Goal: Transaction & Acquisition: Book appointment/travel/reservation

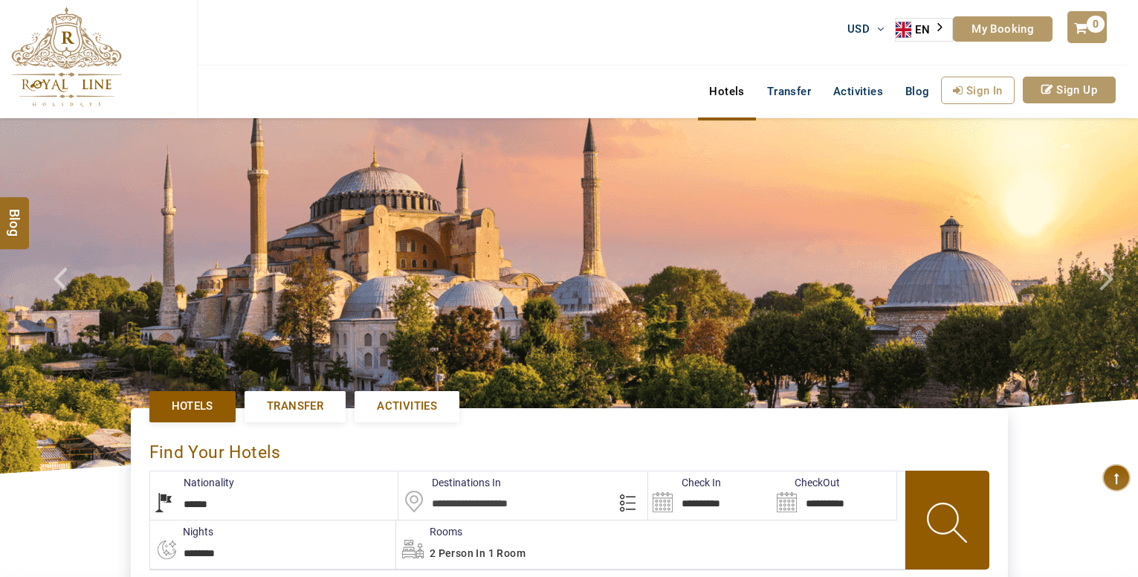
select select "******"
type input "**********"
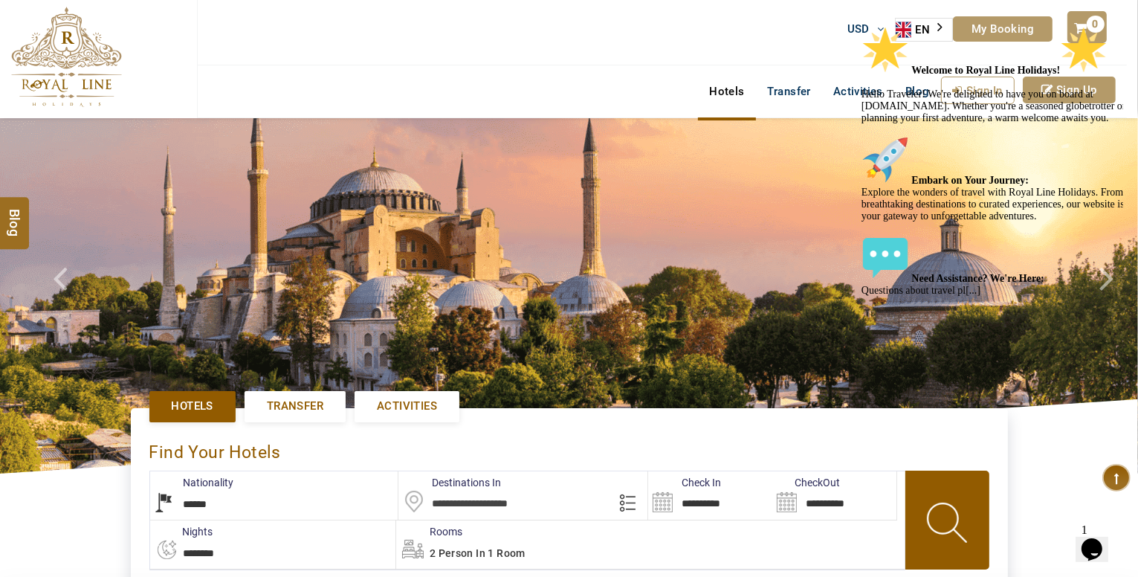
click at [861, 26] on icon "Chat attention grabber" at bounding box center [861, 26] width 0 height 0
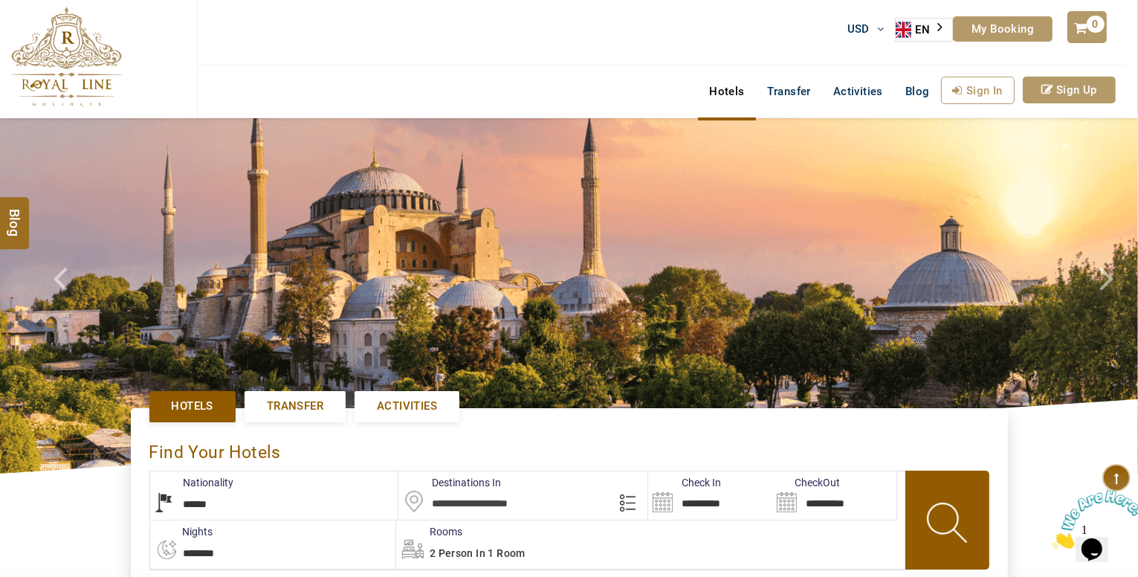
click at [576, 49] on div "USD AED AED EUR € USD $ INR ₹ THB ฿ IDR Rp BHD BHD TRY ₺ EN AR PT ZH ES RU My B…" at bounding box center [662, 32] width 930 height 65
click at [847, 102] on link "Activities" at bounding box center [858, 92] width 72 height 30
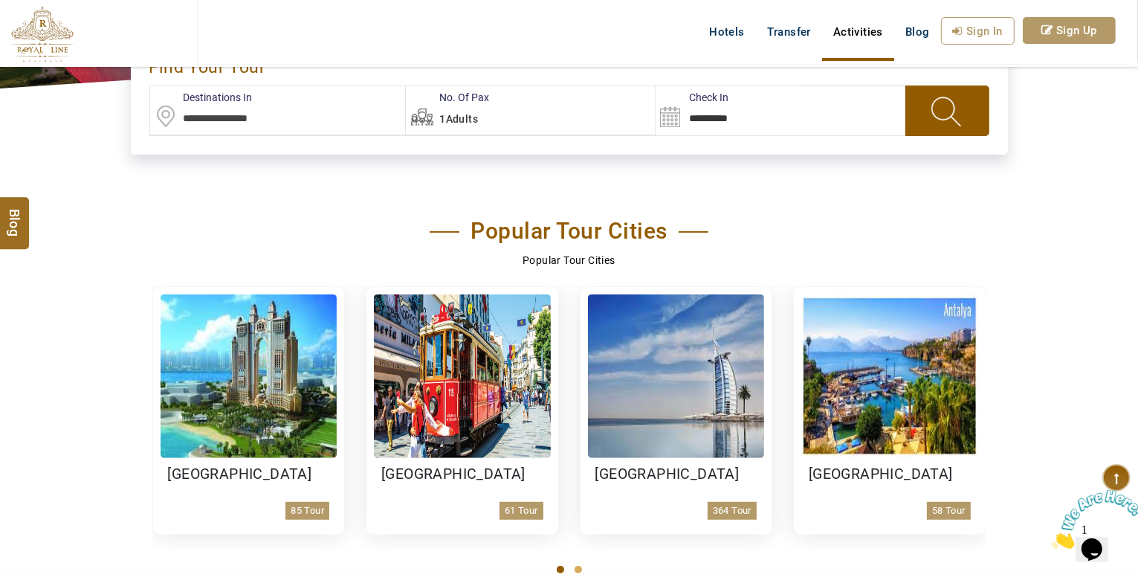
scroll to position [520, 0]
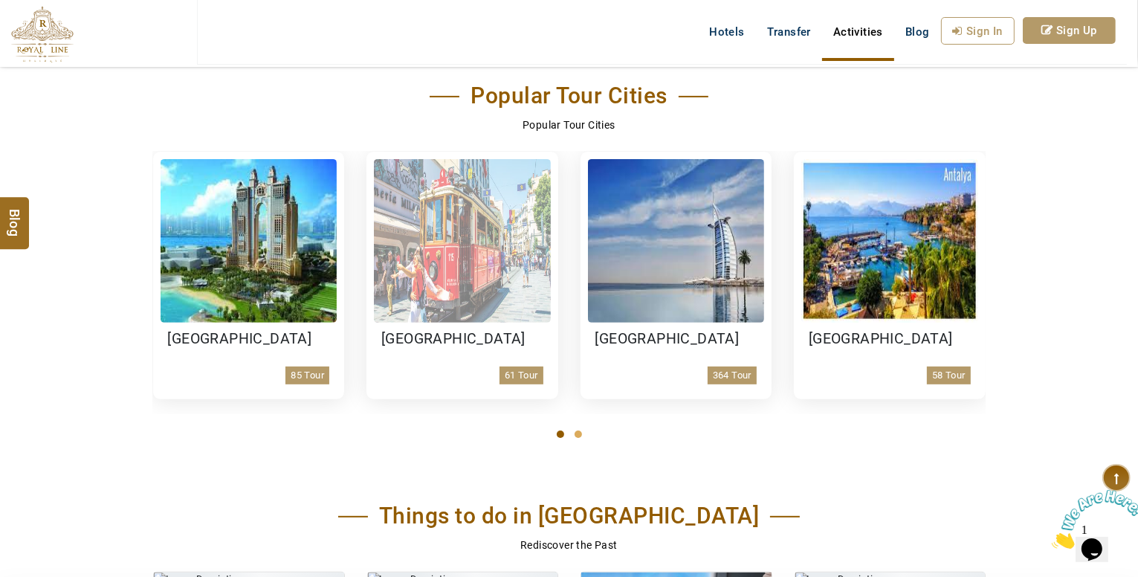
click at [424, 346] on h3 "[GEOGRAPHIC_DATA]" at bounding box center [462, 339] width 162 height 18
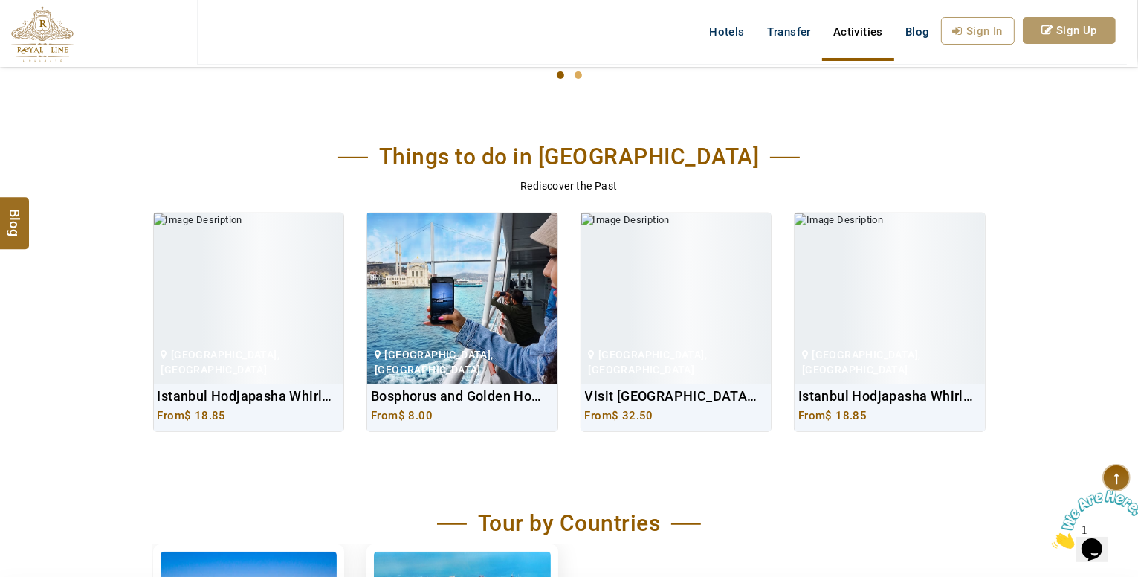
scroll to position [892, 0]
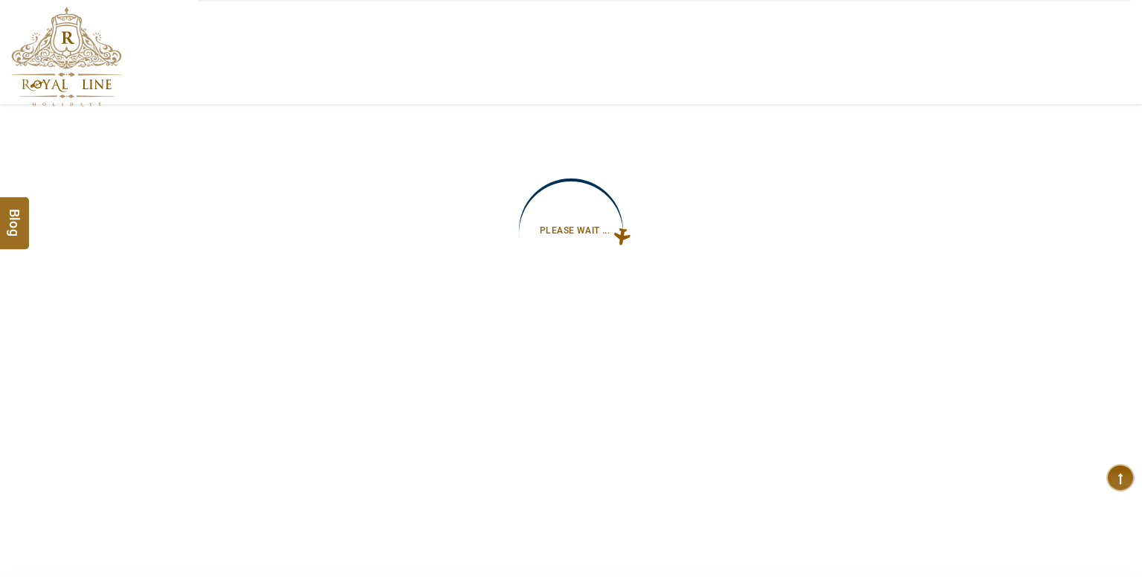
type input "**********"
select select "*****"
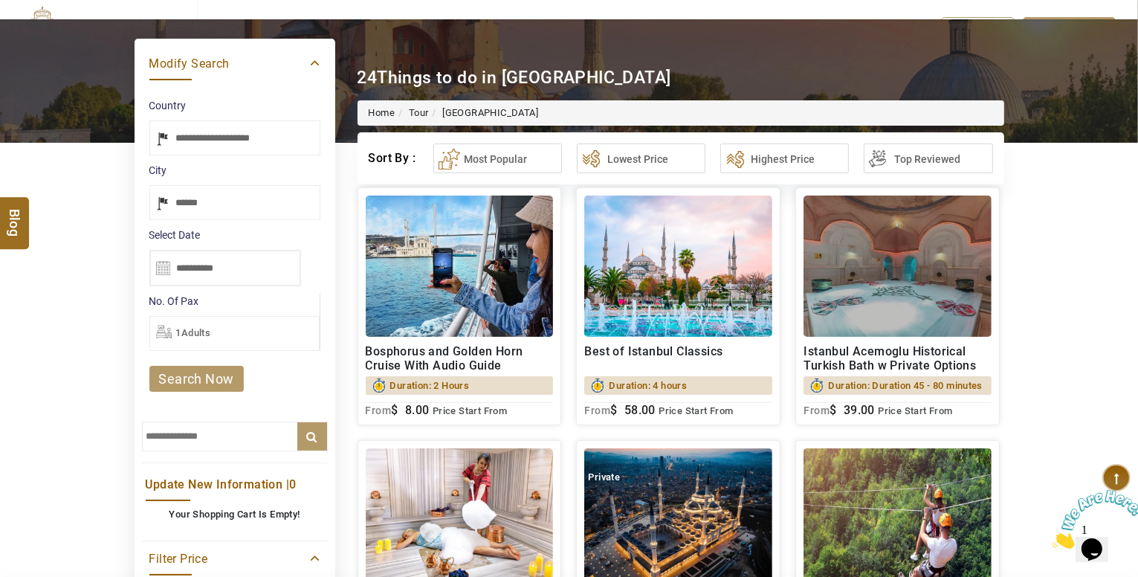
scroll to position [297, 0]
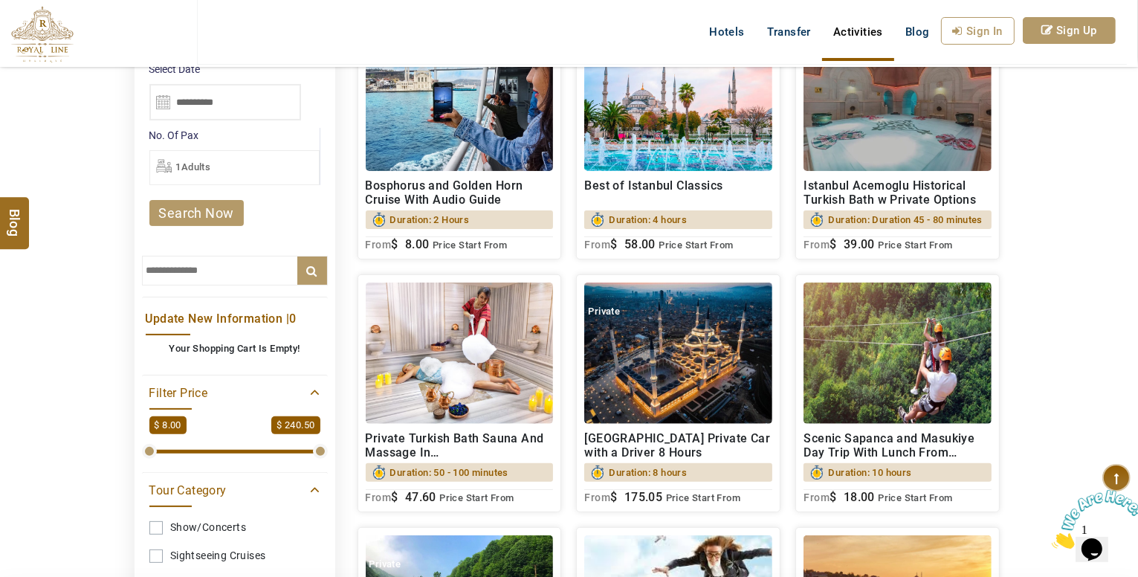
click at [876, 459] on h2 "Scenic Sapanca and Masukiye Day Trip With Lunch From Istanbul" at bounding box center [897, 445] width 188 height 28
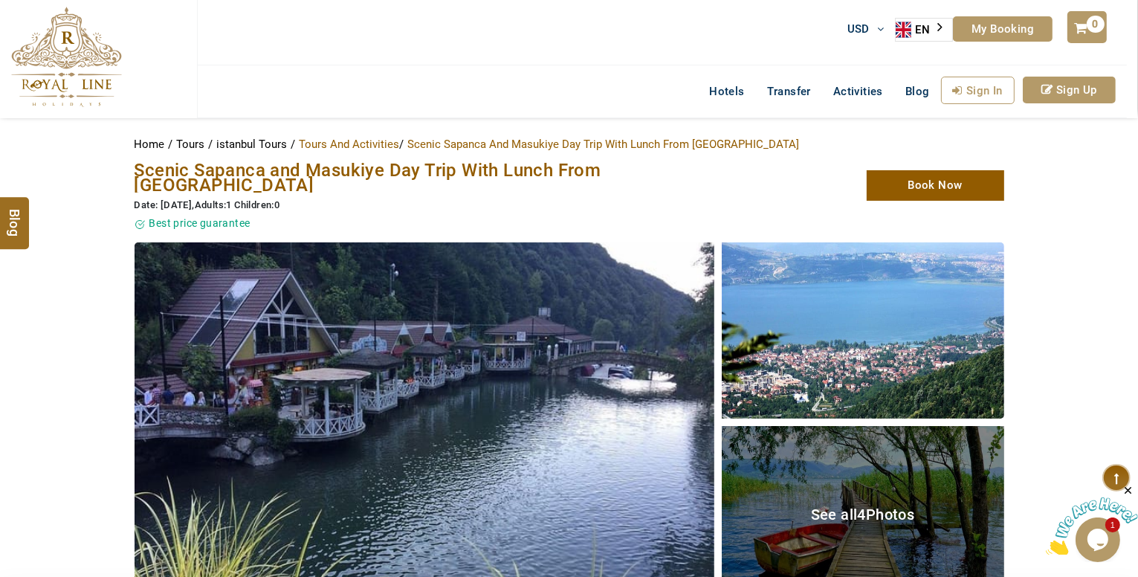
click at [568, 390] on img at bounding box center [425, 422] width 580 height 360
click at [898, 314] on img at bounding box center [863, 330] width 282 height 176
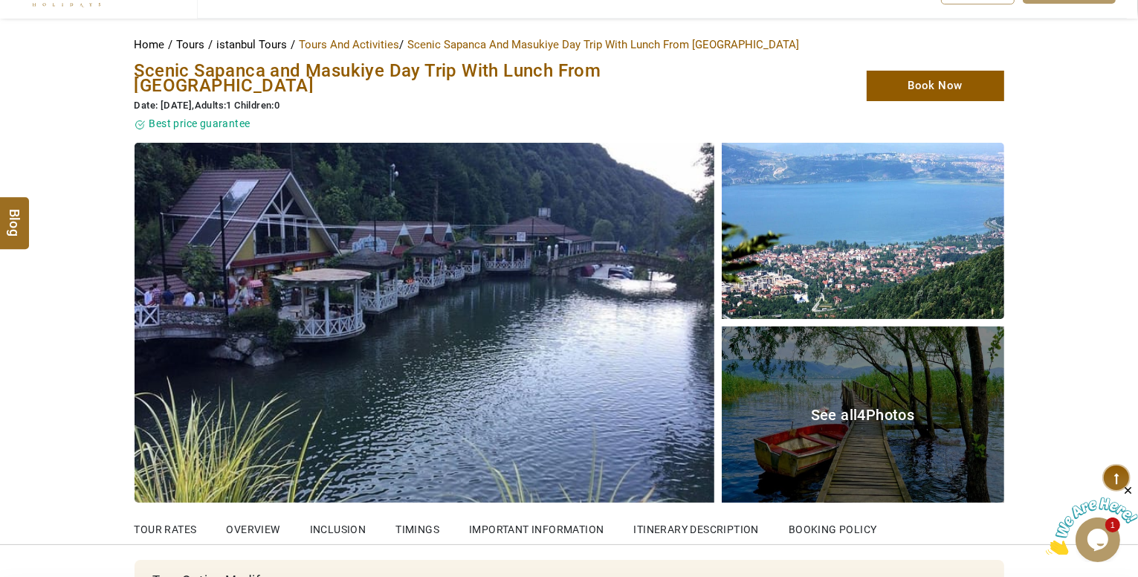
scroll to position [223, 0]
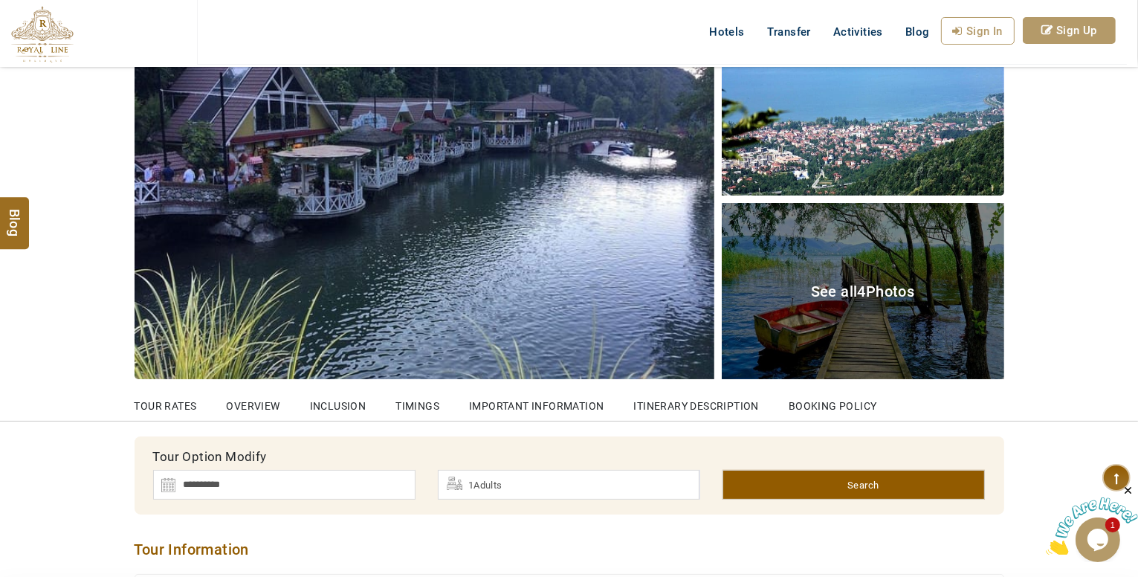
click at [939, 284] on div "See all 4 Photos" at bounding box center [863, 291] width 282 height 176
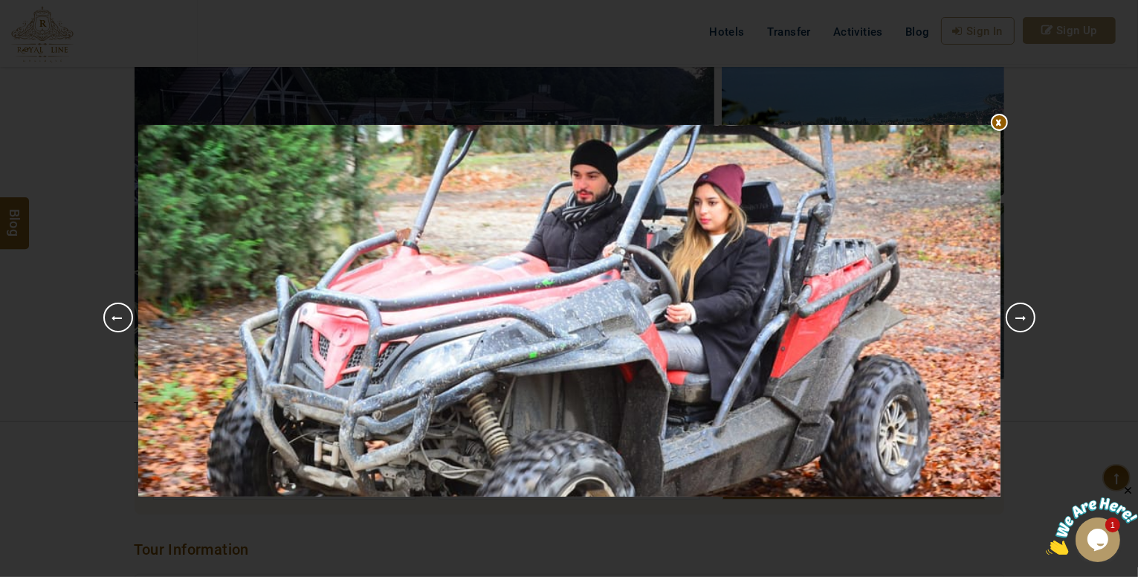
click at [1025, 324] on link "Next" at bounding box center [1021, 317] width 30 height 30
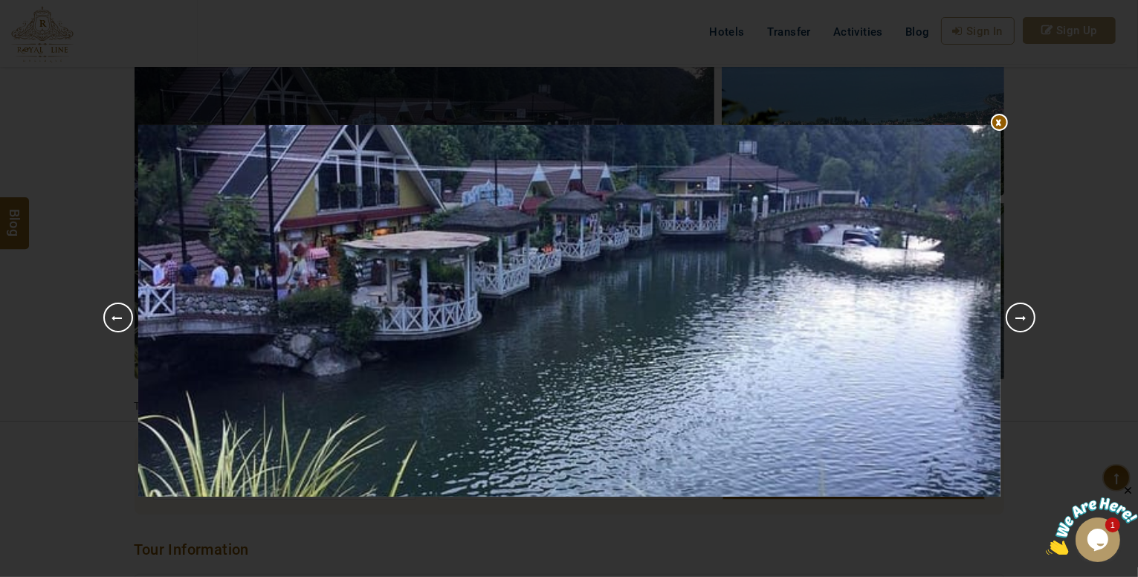
click at [1017, 316] on link "Next" at bounding box center [1021, 317] width 30 height 30
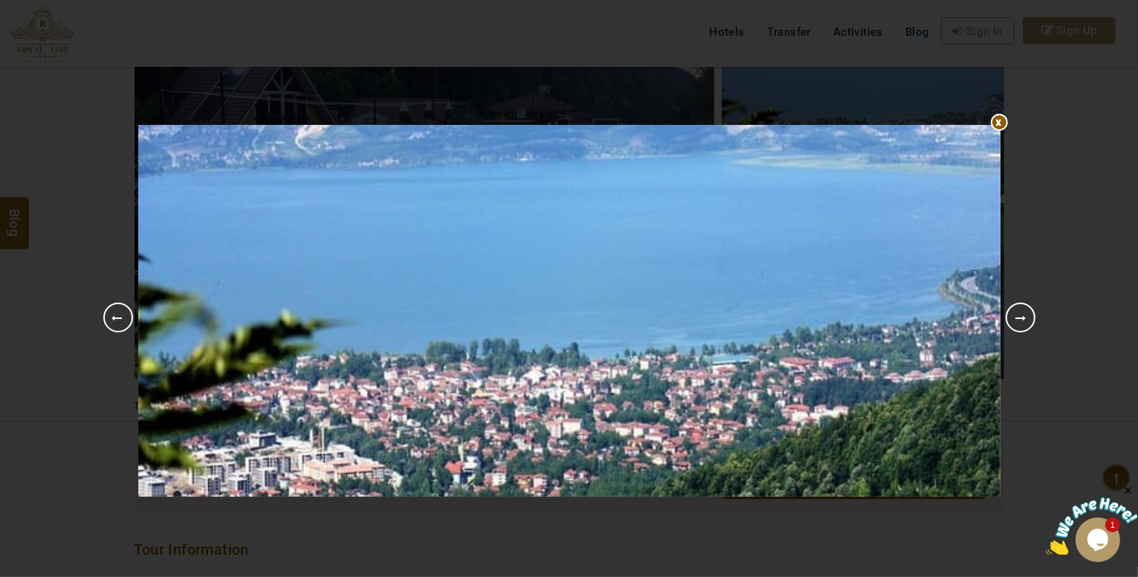
click at [1006, 307] on li "Next" at bounding box center [1021, 310] width 30 height 16
click at [995, 125] on div at bounding box center [569, 125] width 862 height 0
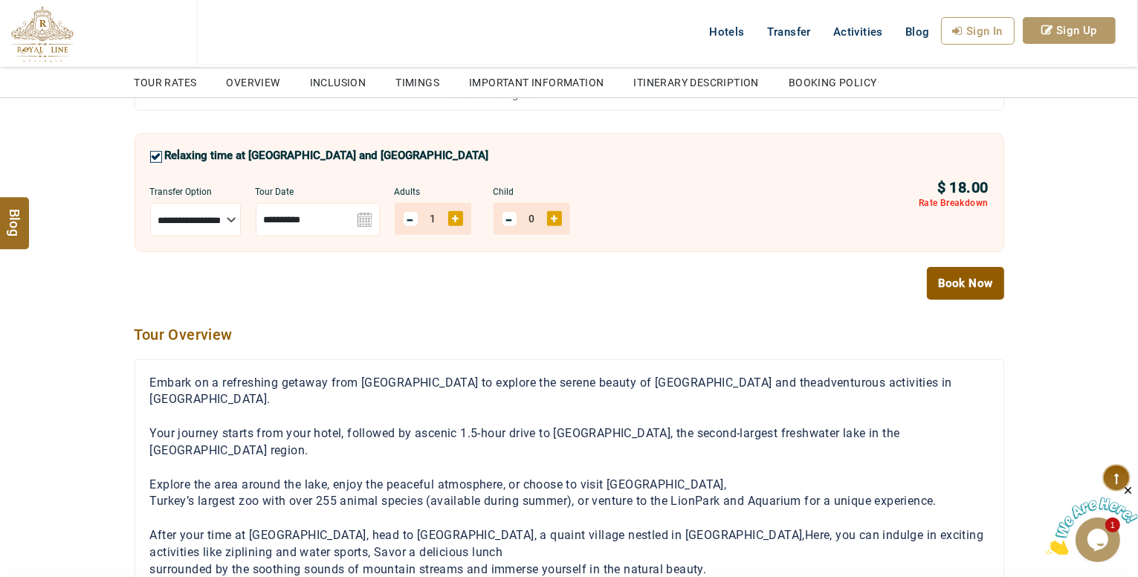
scroll to position [595, 0]
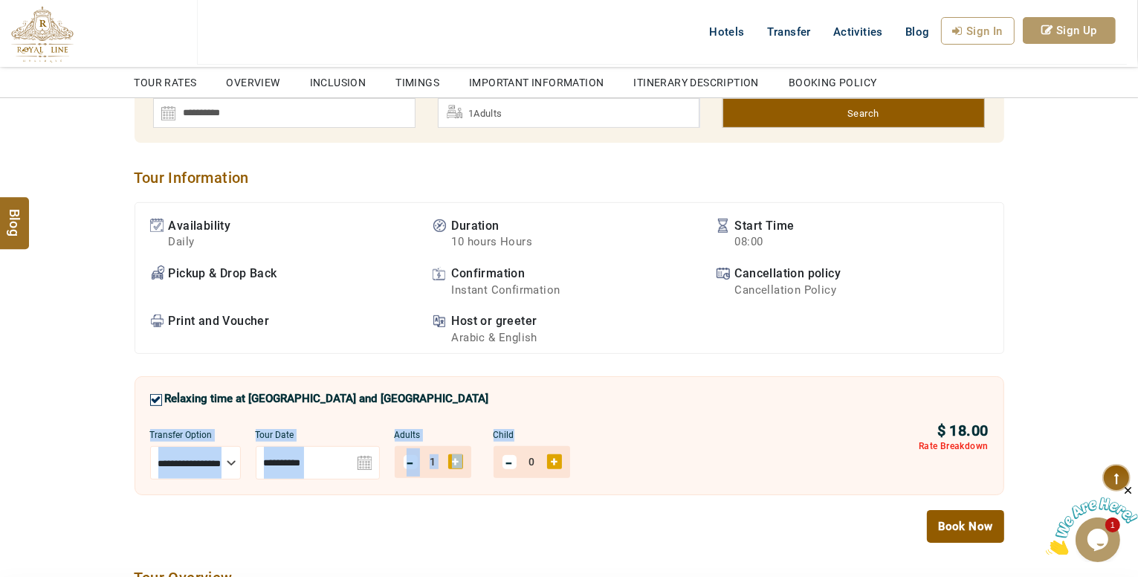
drag, startPoint x: 139, startPoint y: 420, endPoint x: 586, endPoint y: 421, distance: 446.7
click at [586, 421] on div "**********" at bounding box center [570, 435] width 870 height 118
click at [598, 429] on div "**********" at bounding box center [528, 454] width 757 height 50
drag, startPoint x: 562, startPoint y: 418, endPoint x: 162, endPoint y: 412, distance: 399.9
click at [177, 412] on div "**********" at bounding box center [528, 435] width 757 height 87
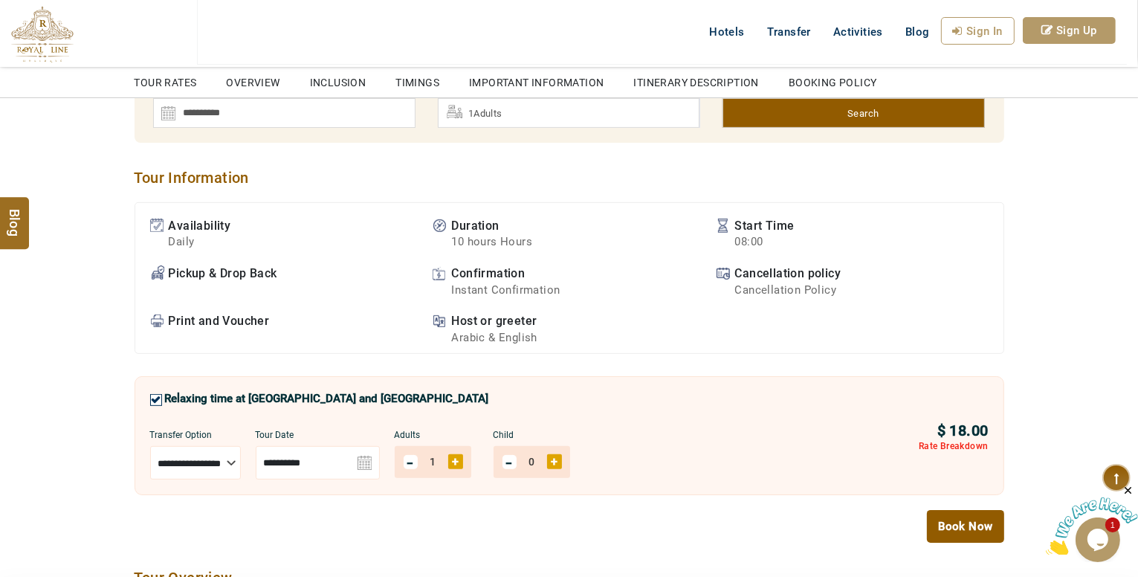
drag, startPoint x: 136, startPoint y: 420, endPoint x: 407, endPoint y: 407, distance: 271.6
click at [407, 407] on div "**********" at bounding box center [570, 435] width 870 height 118
click at [599, 410] on div "**********" at bounding box center [528, 435] width 757 height 87
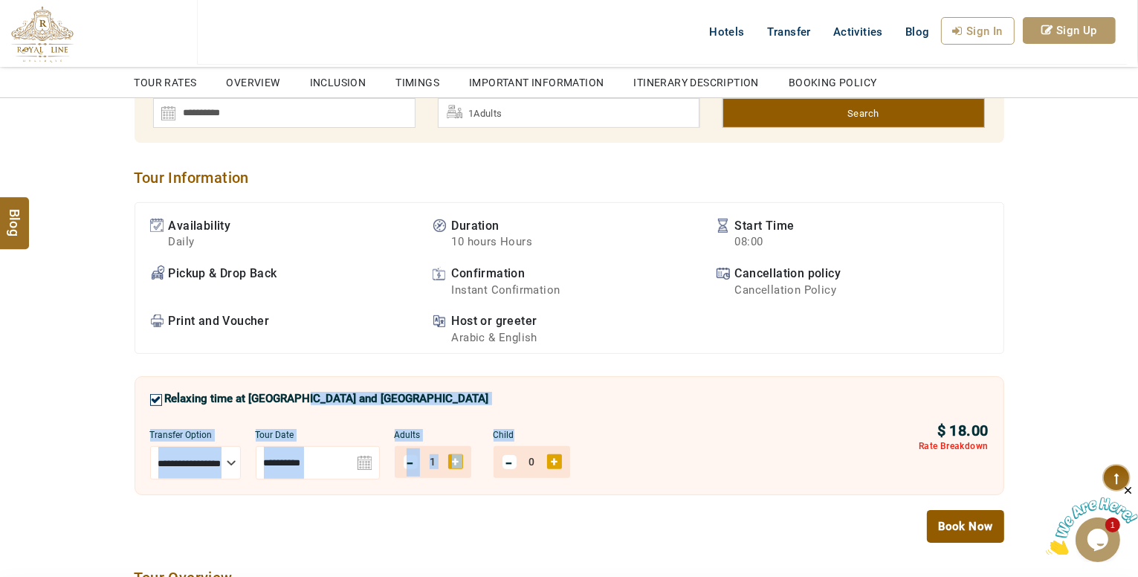
drag, startPoint x: 543, startPoint y: 416, endPoint x: 300, endPoint y: 404, distance: 244.1
click at [300, 404] on div "**********" at bounding box center [528, 435] width 757 height 87
drag, startPoint x: 555, startPoint y: 415, endPoint x: 255, endPoint y: 405, distance: 300.4
click at [256, 405] on div "**********" at bounding box center [528, 435] width 757 height 87
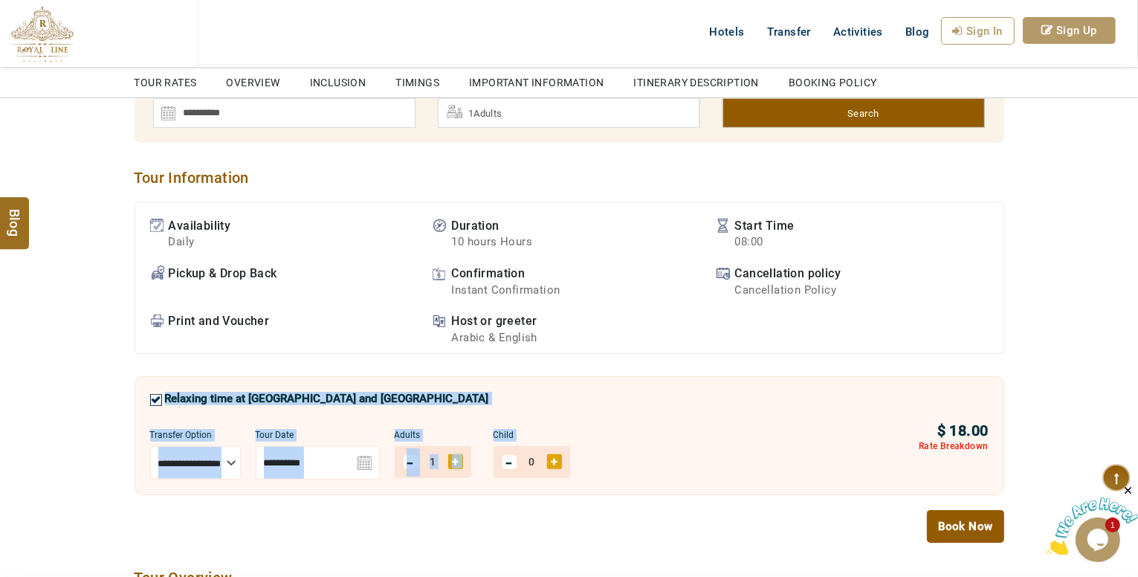
drag, startPoint x: 159, startPoint y: 382, endPoint x: 677, endPoint y: 467, distance: 525.0
click at [677, 467] on div "**********" at bounding box center [570, 435] width 870 height 118
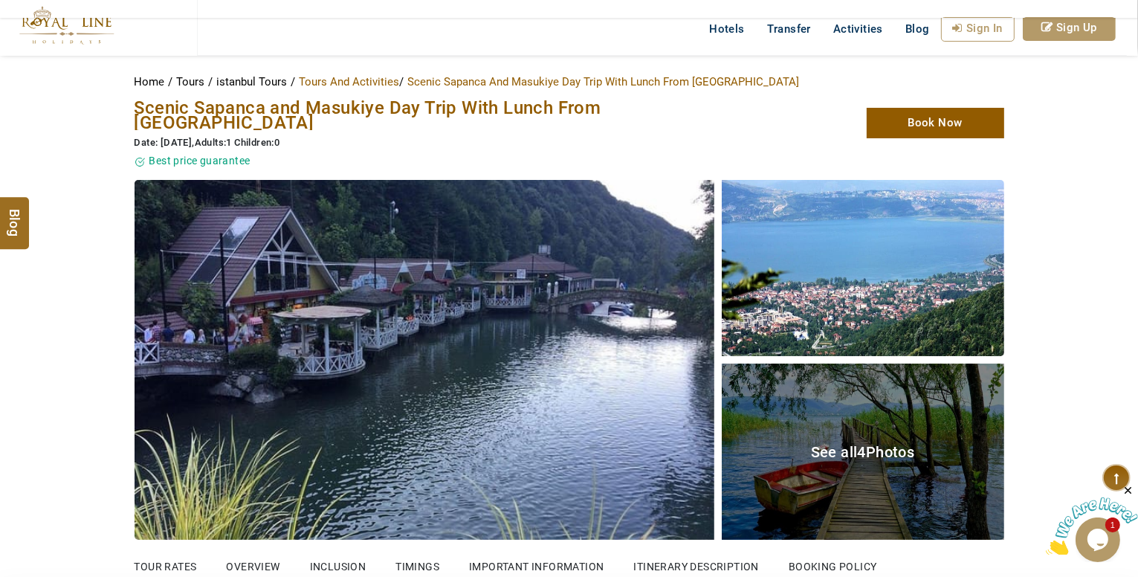
scroll to position [0, 0]
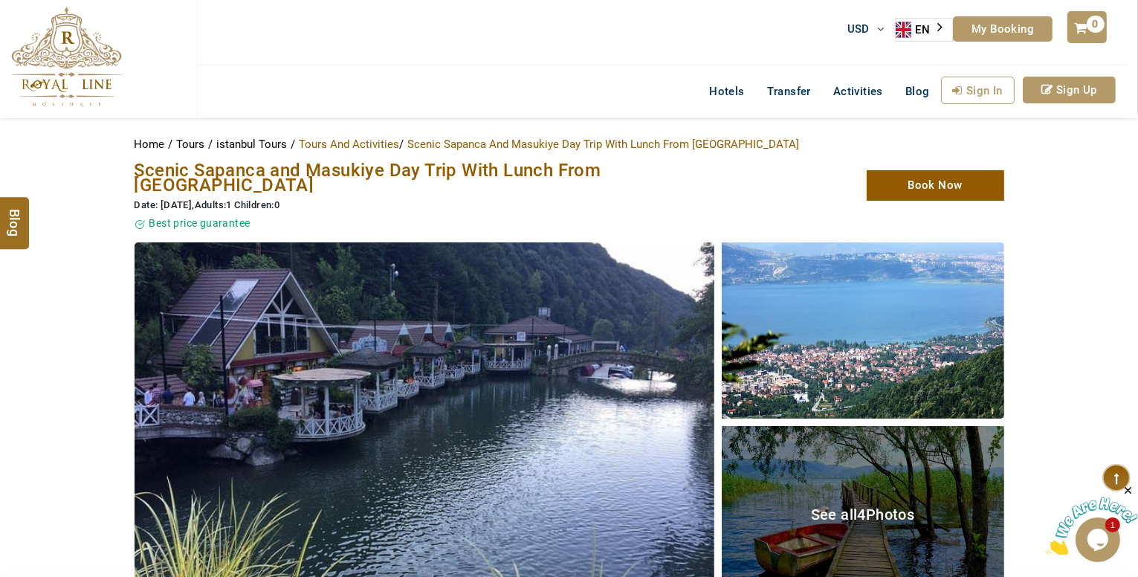
drag, startPoint x: 163, startPoint y: 190, endPoint x: 213, endPoint y: 184, distance: 51.0
click at [192, 199] on span "Date: 08/10/2025" at bounding box center [164, 204] width 58 height 11
drag, startPoint x: 256, startPoint y: 184, endPoint x: 277, endPoint y: 189, distance: 21.3
click at [276, 198] on div "Date: 08/10/2025 , Adults:1 Children:0" at bounding box center [421, 205] width 572 height 14
click at [269, 199] on span "Children:0" at bounding box center [256, 204] width 45 height 11
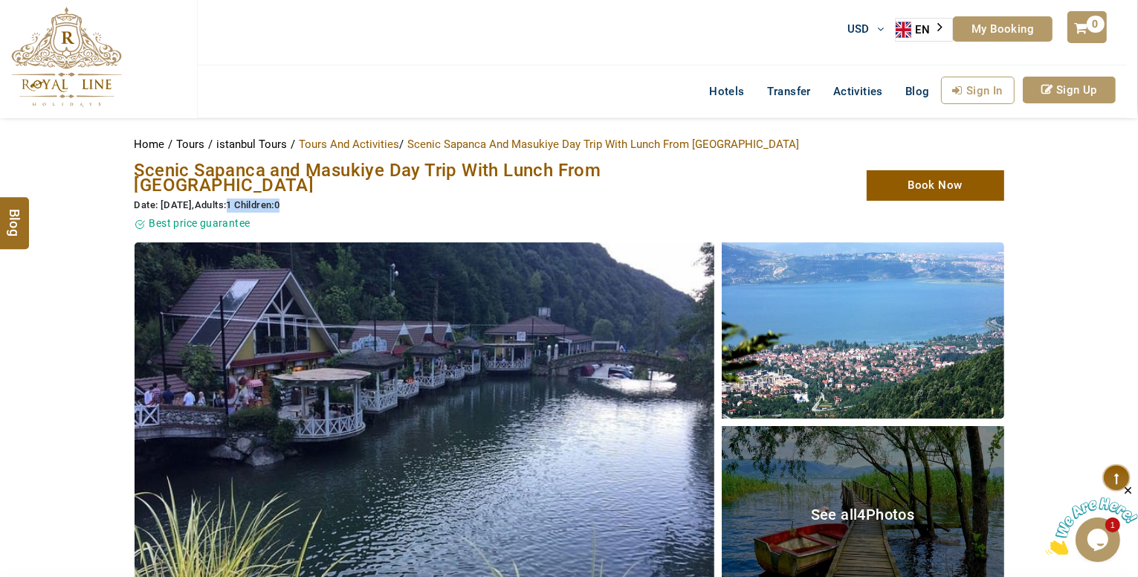
drag, startPoint x: 253, startPoint y: 187, endPoint x: 318, endPoint y: 188, distance: 65.4
click at [318, 198] on div "Date: 08/10/2025 , Adults:1 Children:0" at bounding box center [421, 205] width 572 height 14
click at [276, 199] on span "Children:0" at bounding box center [256, 204] width 45 height 11
click at [422, 198] on div "Date: 08/10/2025 , Adults:1 Children:0" at bounding box center [421, 205] width 572 height 14
drag, startPoint x: 194, startPoint y: 188, endPoint x: 389, endPoint y: 188, distance: 195.5
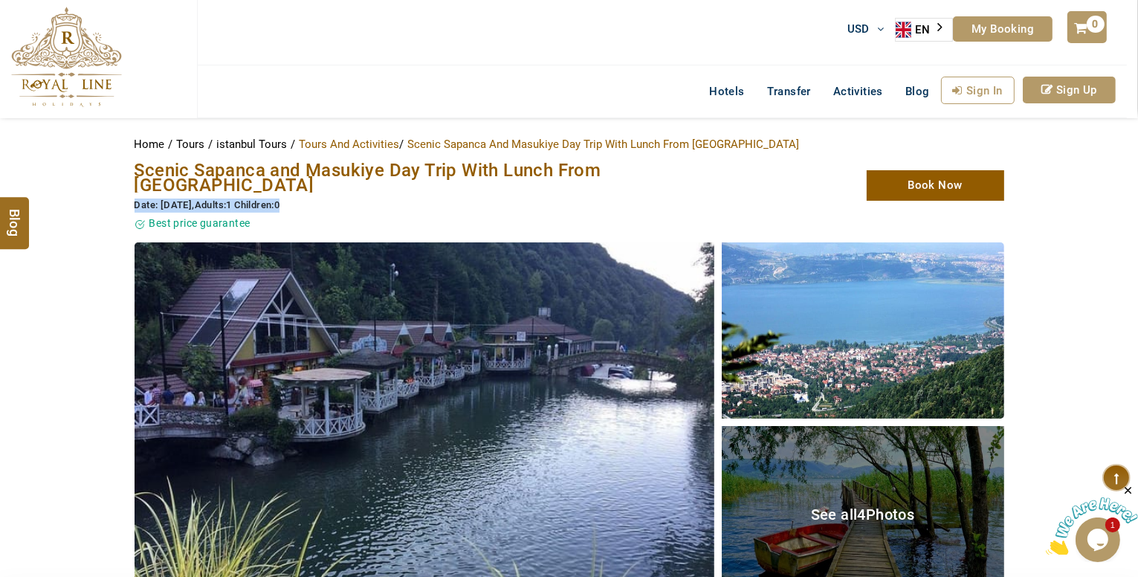
click at [388, 188] on div "Home Tours istanbul Tours Tours And Activities Tours And Activities Scenic Sapa…" at bounding box center [569, 182] width 1138 height 98
click at [352, 198] on div "Date: 08/10/2025 , Adults:1 Children:0" at bounding box center [421, 205] width 572 height 14
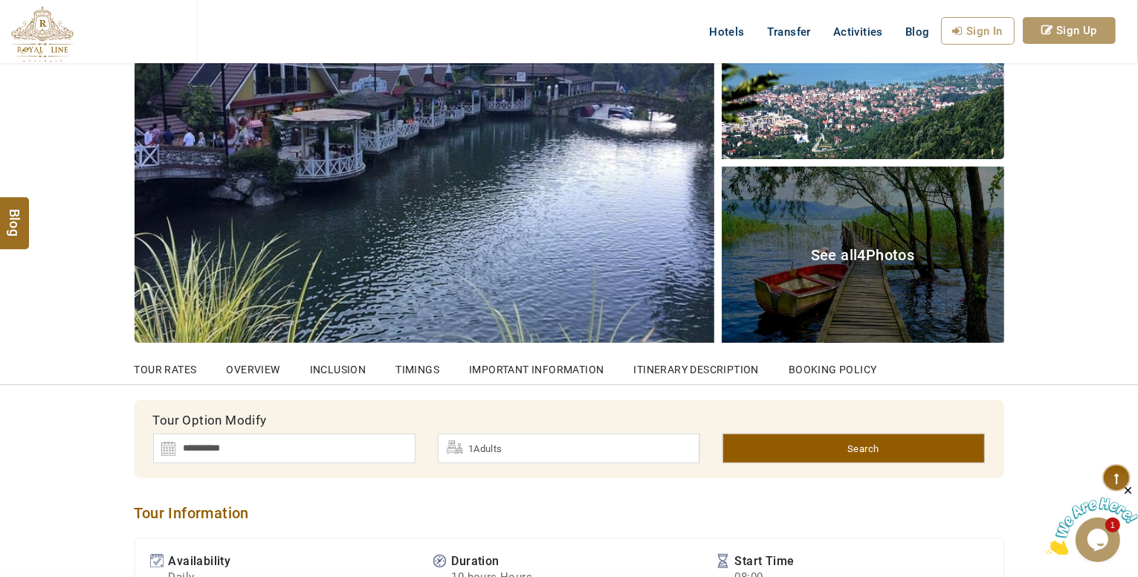
scroll to position [74, 0]
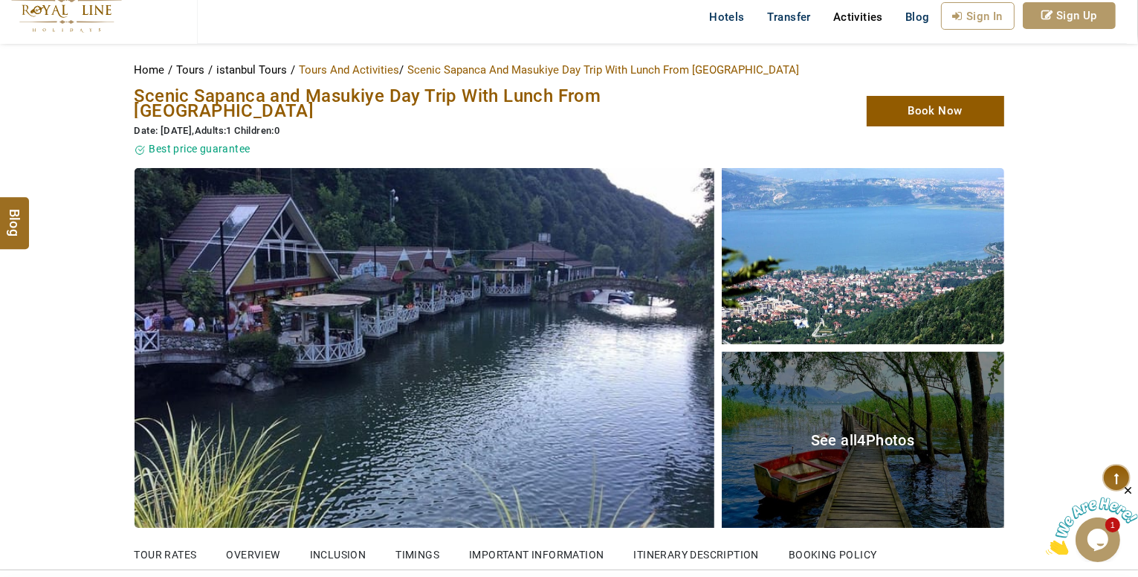
click at [841, 24] on link "Activities" at bounding box center [858, 17] width 72 height 30
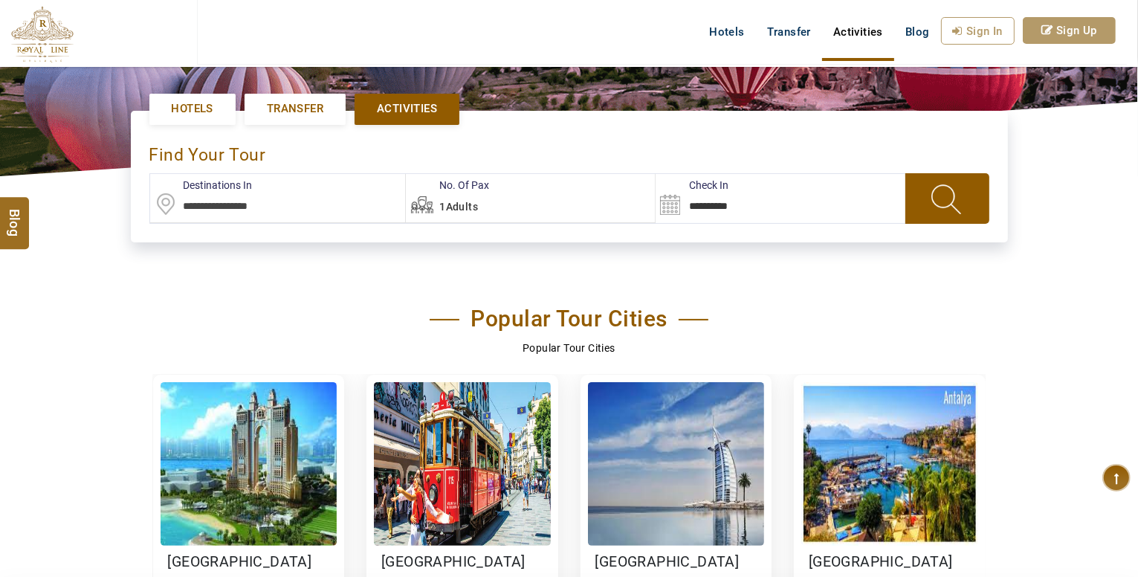
scroll to position [520, 0]
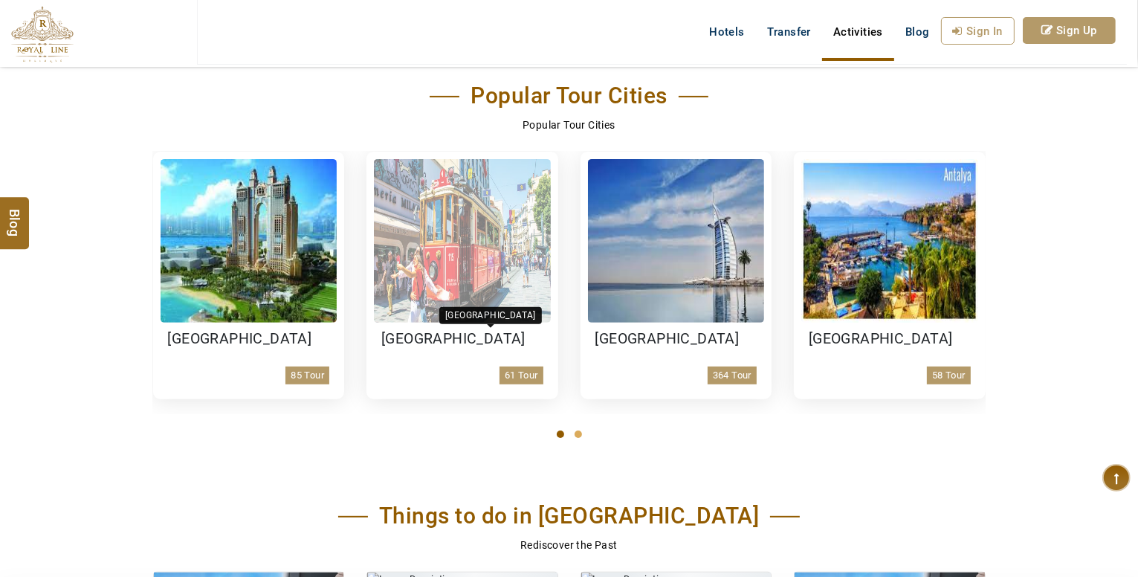
click at [413, 346] on h3 "[GEOGRAPHIC_DATA]" at bounding box center [462, 339] width 162 height 18
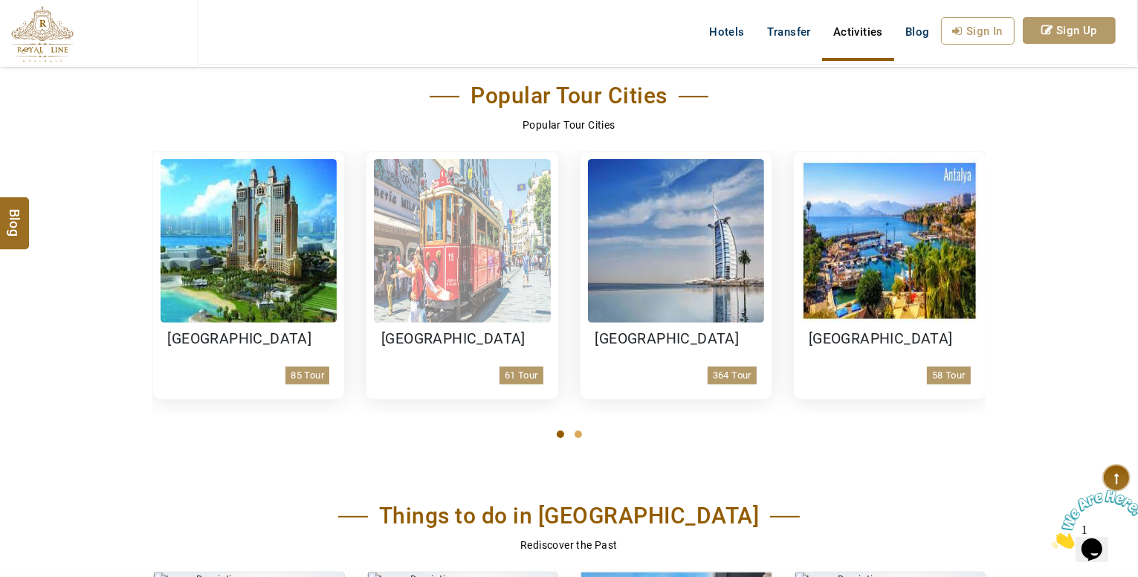
scroll to position [0, 0]
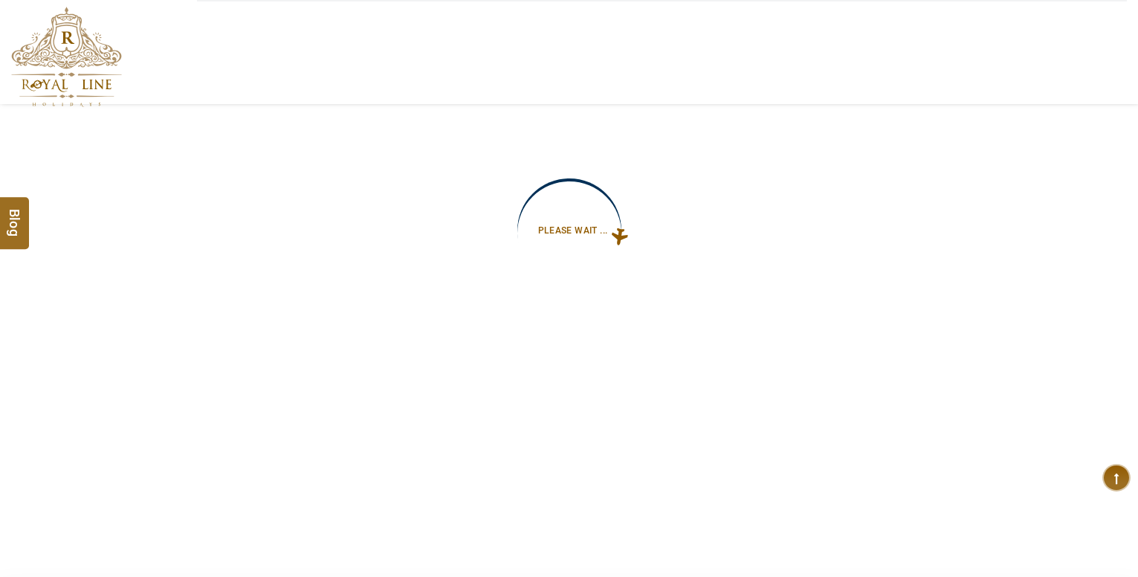
type input "**********"
select select "*****"
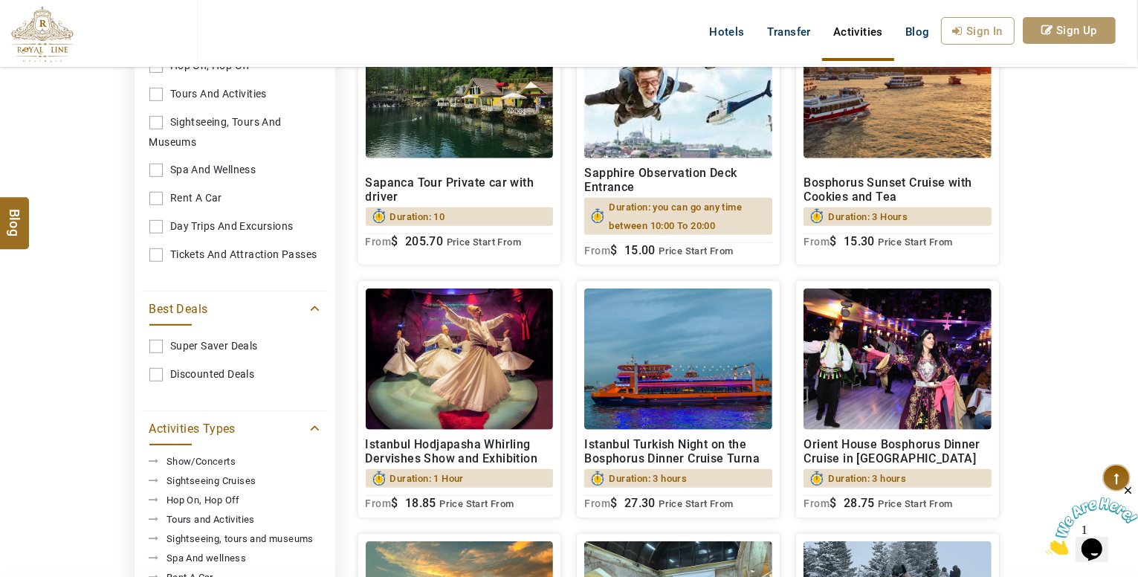
scroll to position [818, 0]
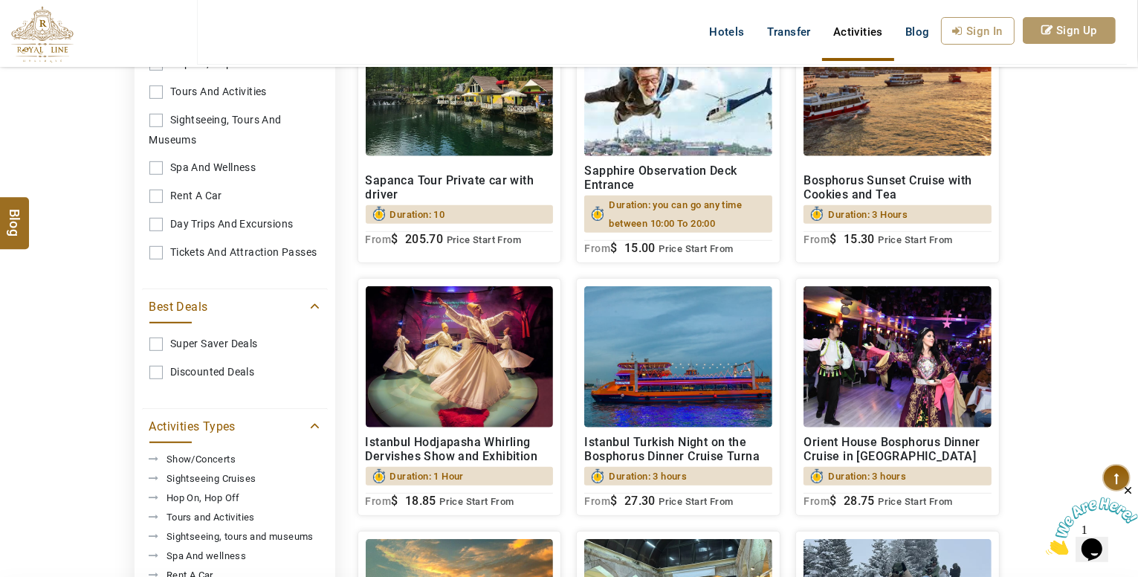
click at [673, 462] on h2 "Istanbul Turkish Night on the Bosphorus Dinner Cruise Turna" at bounding box center [678, 449] width 188 height 28
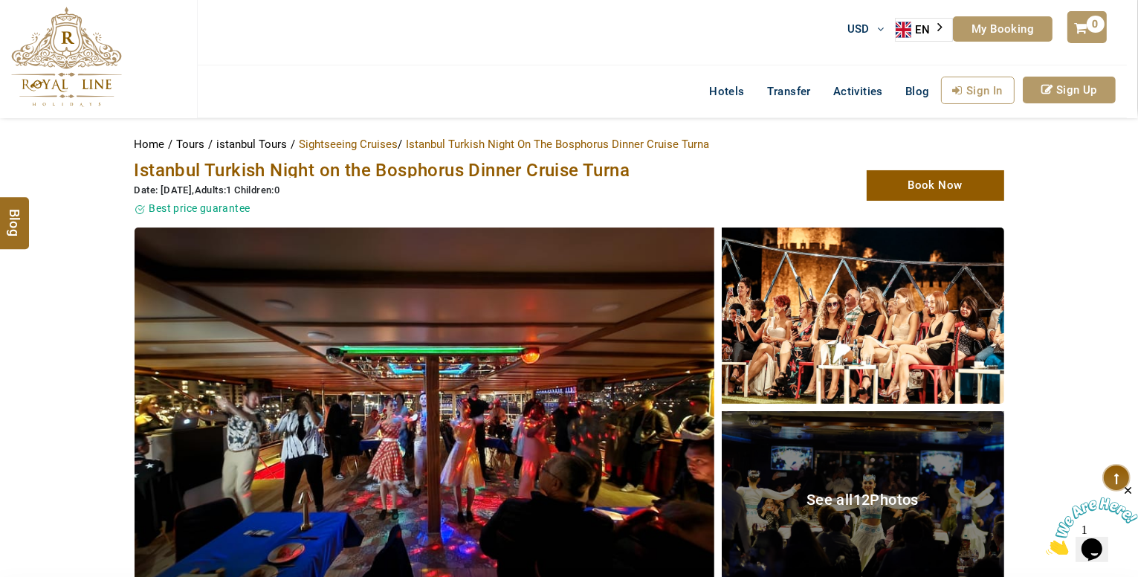
scroll to position [149, 0]
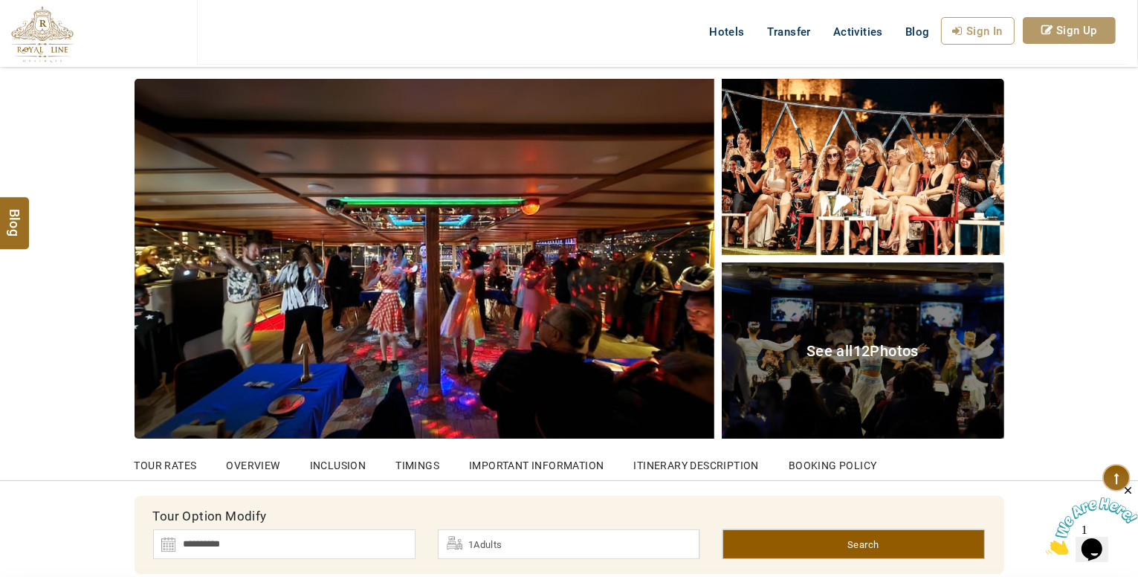
click at [865, 394] on div "See all 12 Photos" at bounding box center [863, 350] width 282 height 176
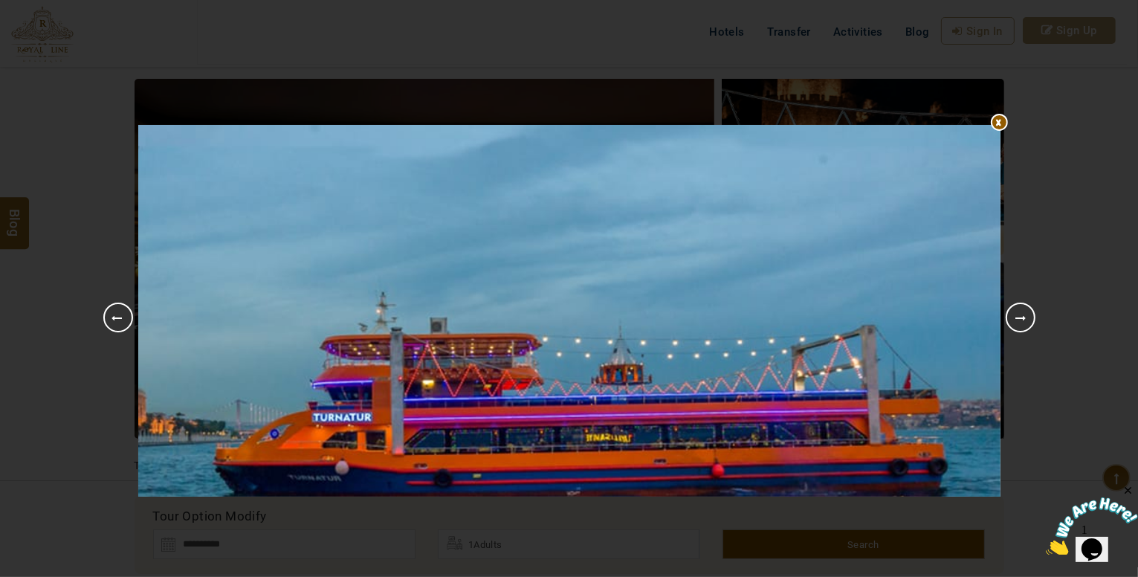
click at [1024, 315] on link "Next" at bounding box center [1021, 317] width 30 height 30
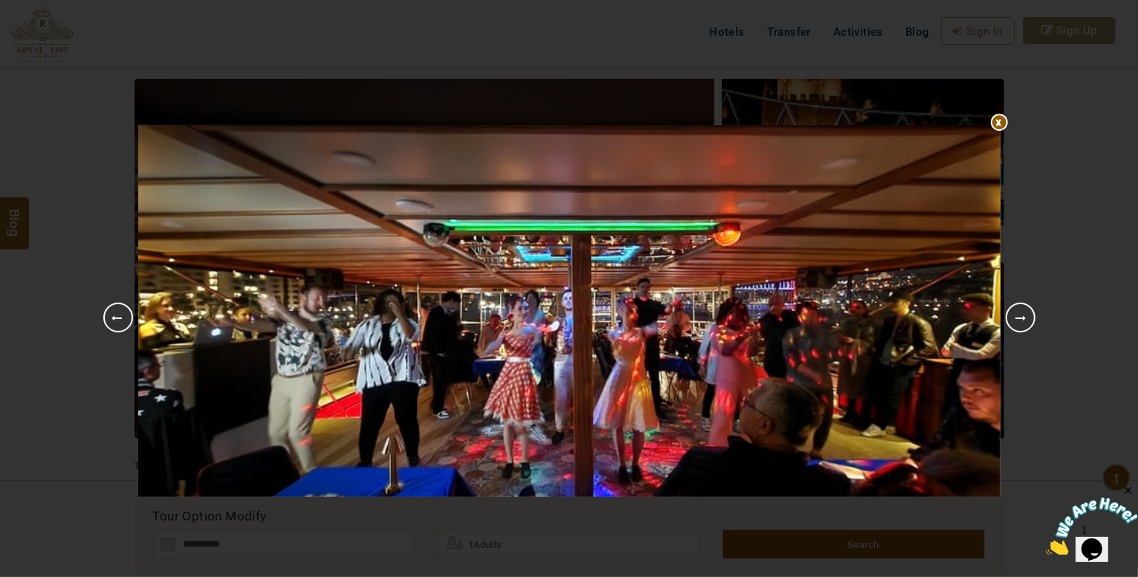
click at [1024, 316] on link "Next" at bounding box center [1021, 317] width 30 height 30
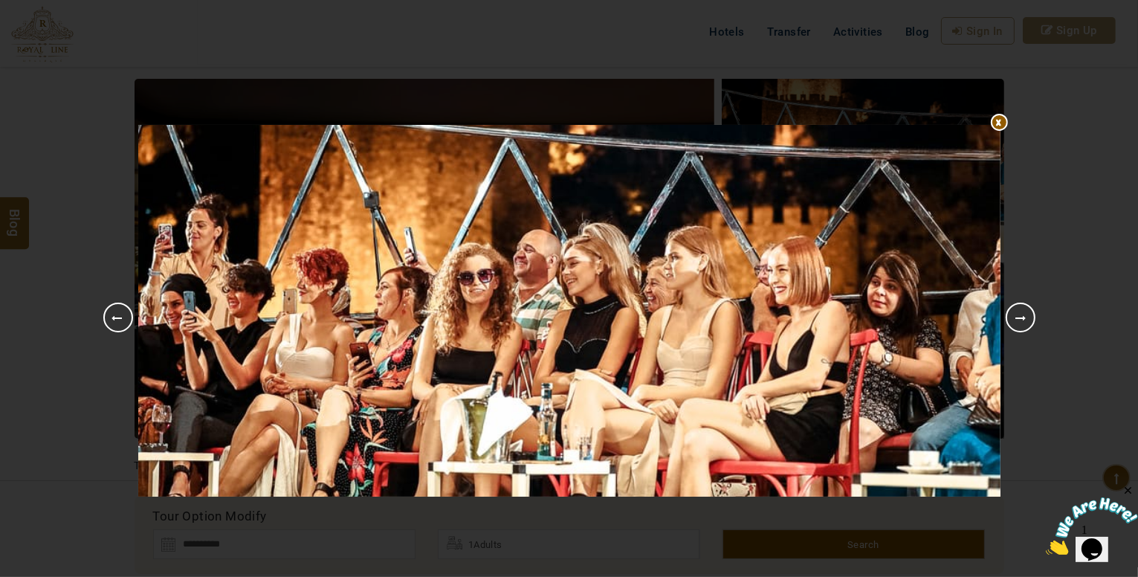
click at [1021, 319] on link "Next" at bounding box center [1021, 317] width 30 height 30
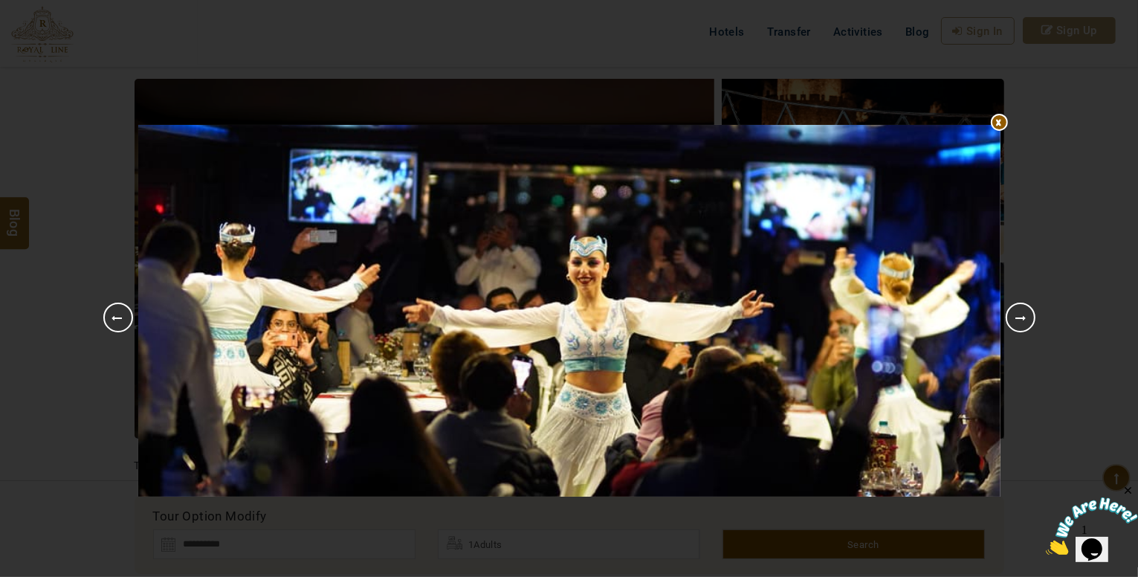
click at [1019, 328] on link "Next" at bounding box center [1021, 317] width 30 height 30
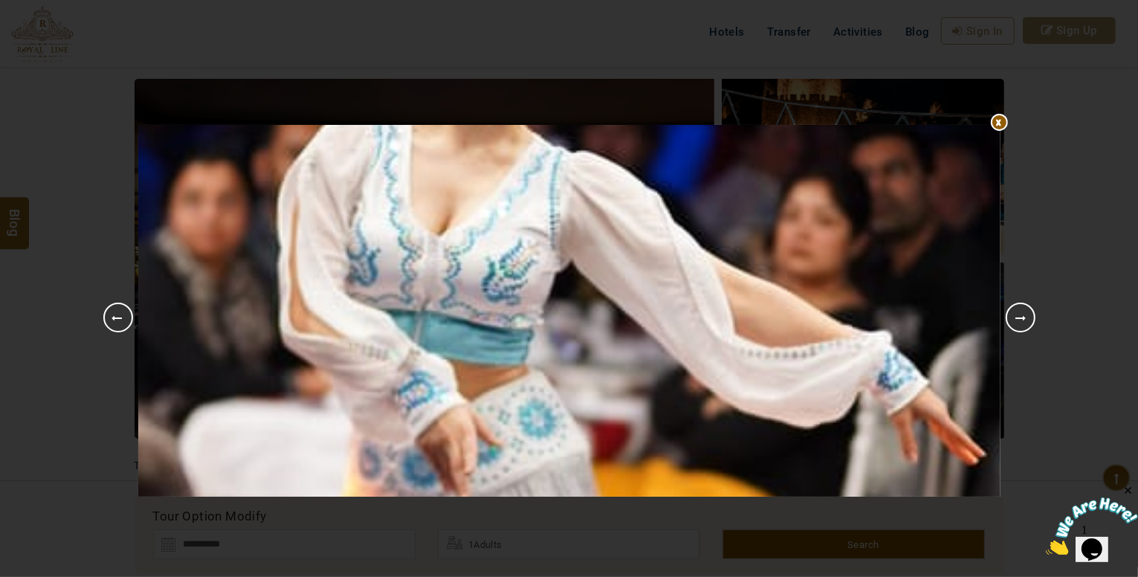
click at [1020, 325] on link "Next" at bounding box center [1021, 317] width 30 height 30
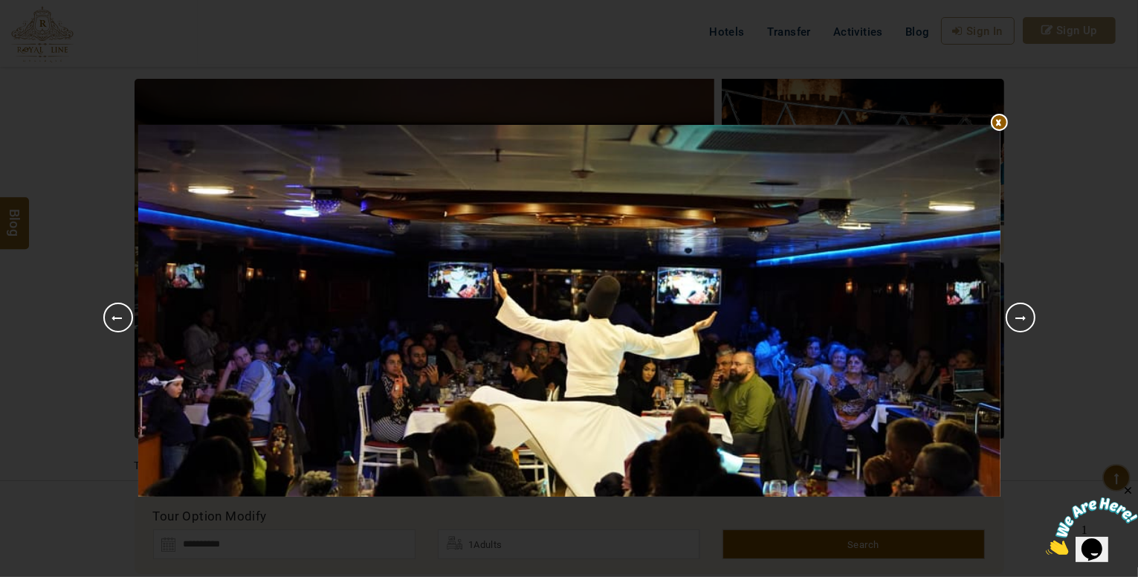
click at [1022, 325] on link "Next" at bounding box center [1021, 317] width 30 height 30
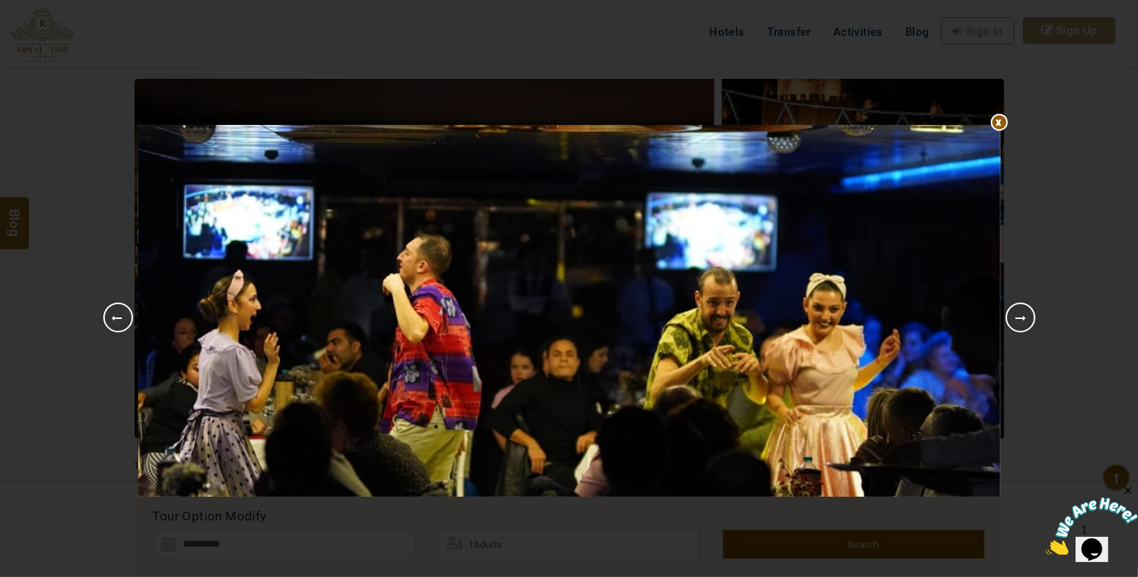
click at [1023, 324] on link "Next" at bounding box center [1021, 317] width 30 height 30
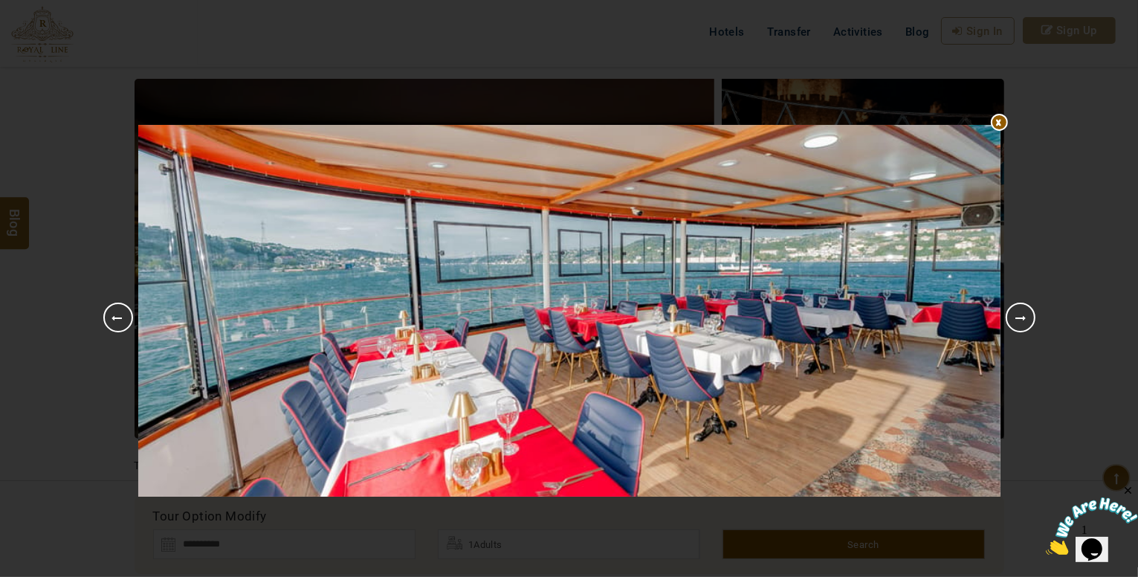
click at [1023, 324] on link "Next" at bounding box center [1021, 317] width 30 height 30
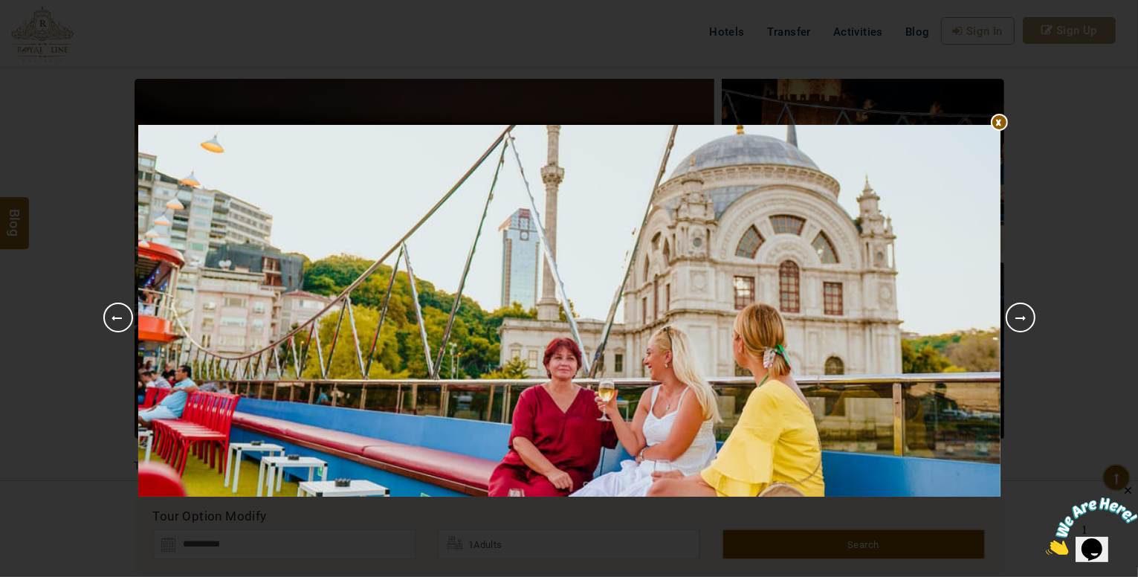
click at [1021, 324] on link "Next" at bounding box center [1021, 317] width 30 height 30
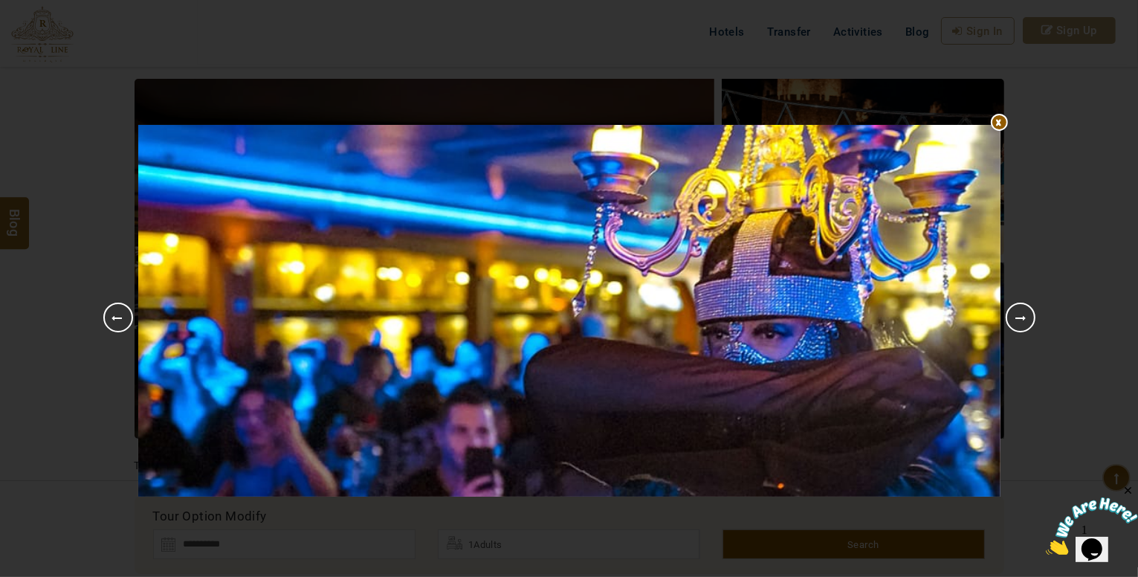
click at [1012, 319] on link "Next" at bounding box center [1021, 317] width 30 height 30
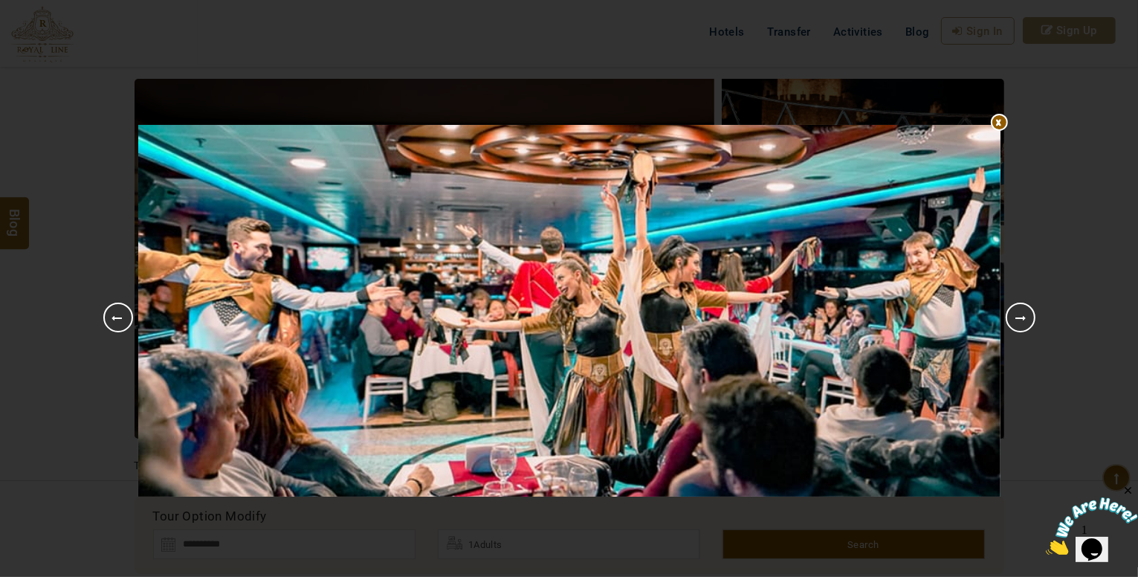
click at [1017, 315] on link "Next" at bounding box center [1021, 317] width 30 height 30
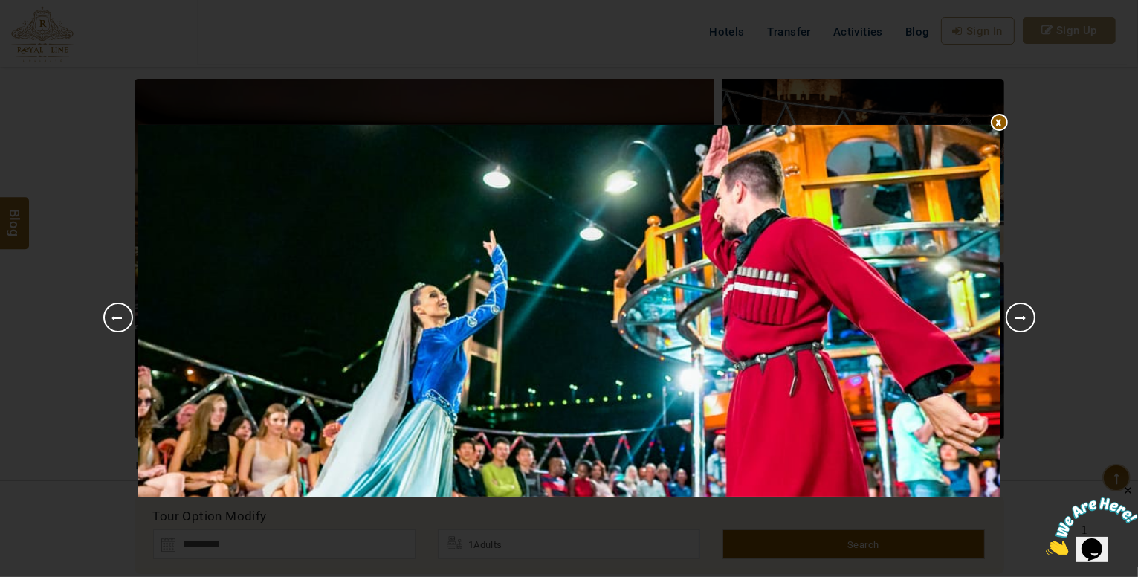
click at [1017, 310] on link "Next" at bounding box center [1021, 317] width 30 height 30
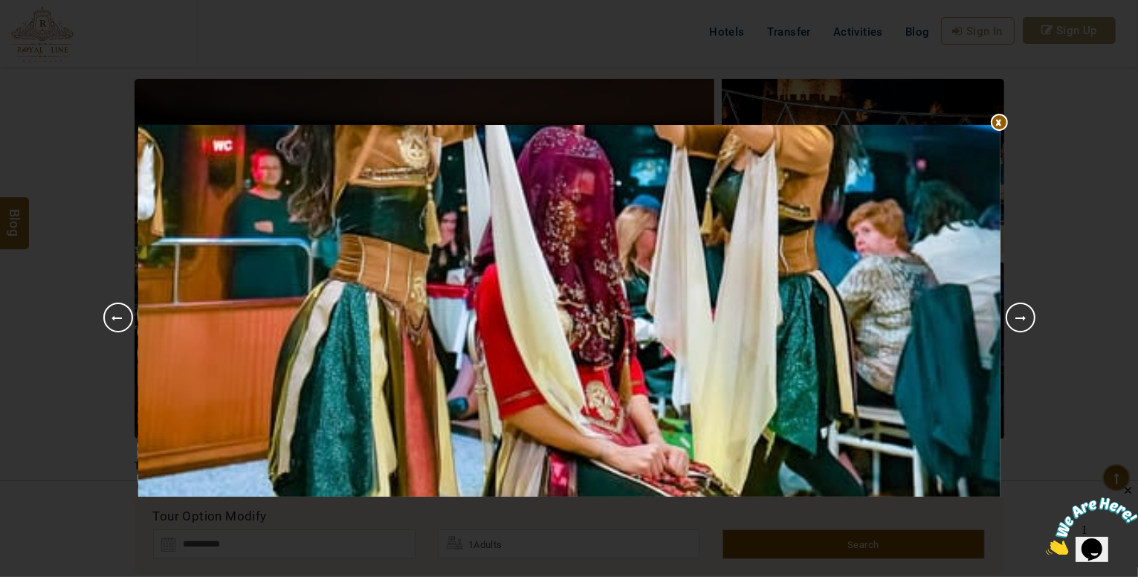
click at [1014, 308] on link "Next" at bounding box center [1021, 317] width 30 height 30
click at [1017, 305] on link "Next" at bounding box center [1021, 317] width 30 height 30
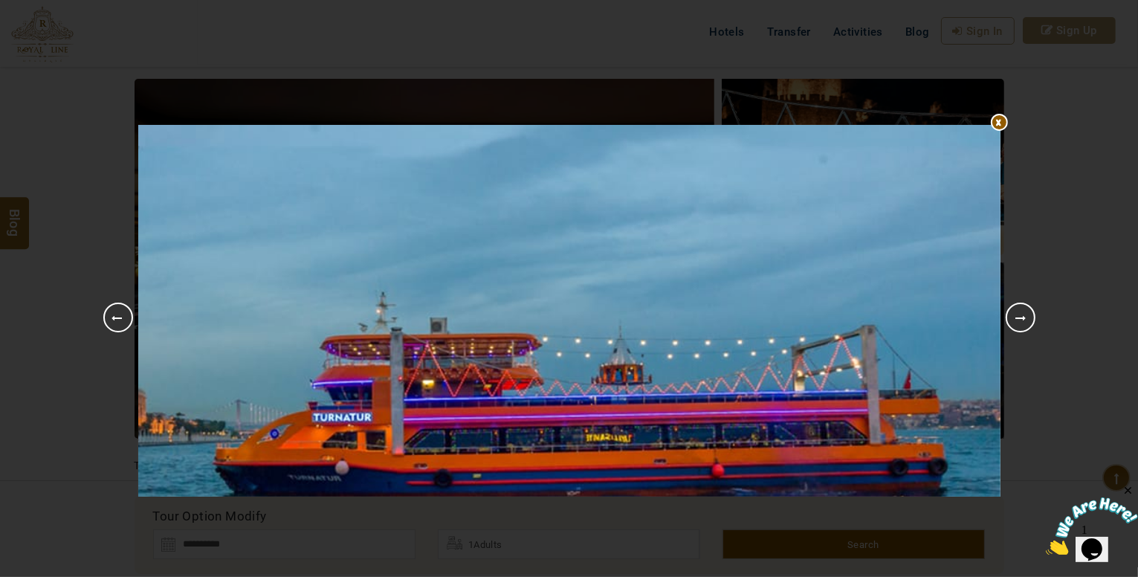
click at [1026, 320] on link "Next" at bounding box center [1021, 317] width 30 height 30
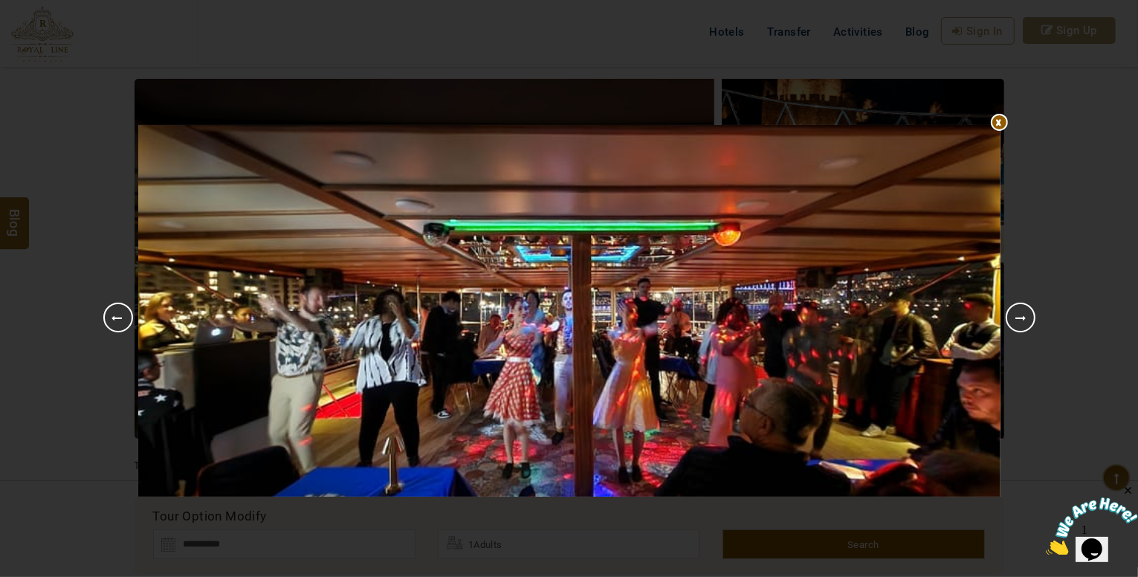
click at [113, 322] on link "Previous" at bounding box center [118, 317] width 30 height 30
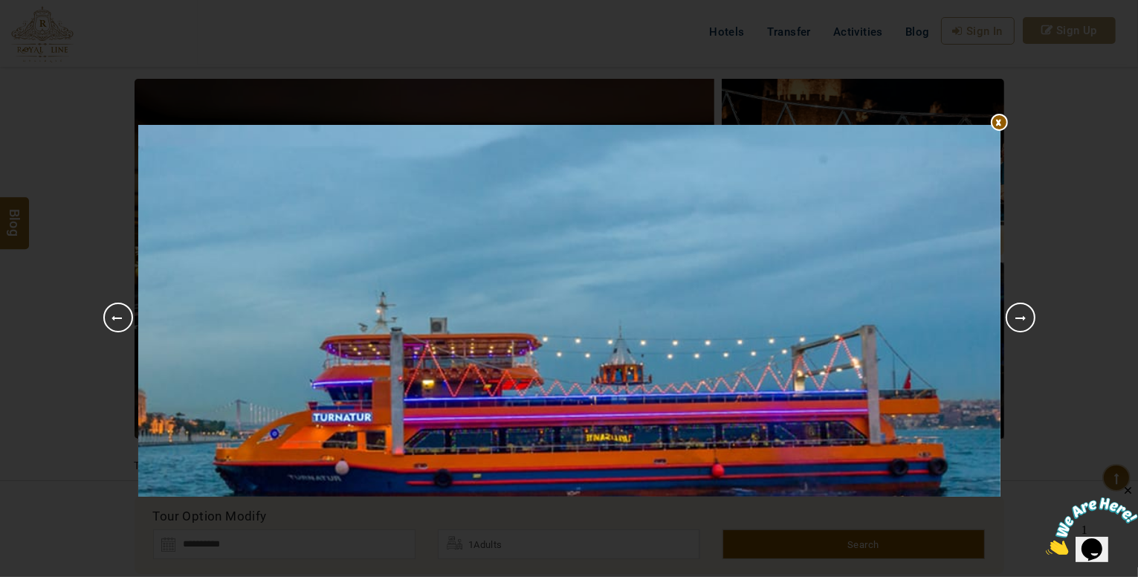
click at [991, 125] on div at bounding box center [569, 125] width 862 height 0
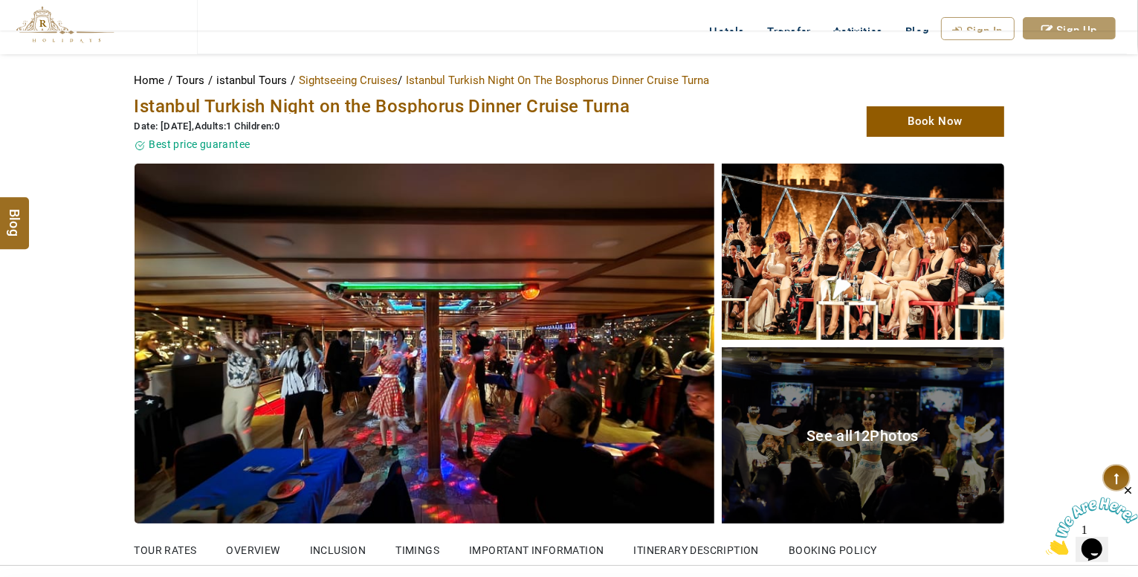
scroll to position [0, 0]
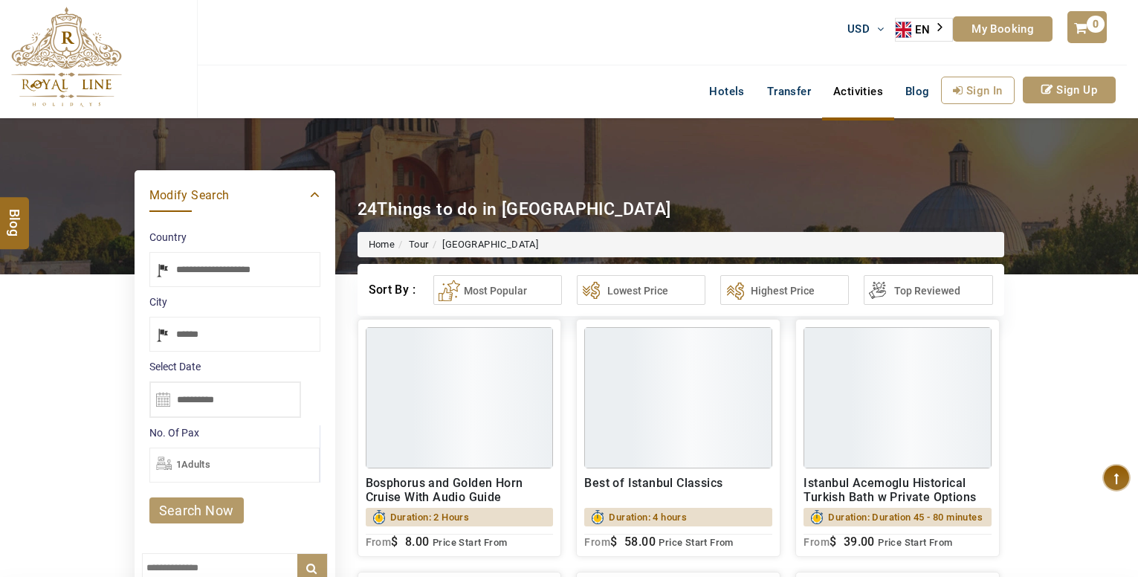
select select "*****"
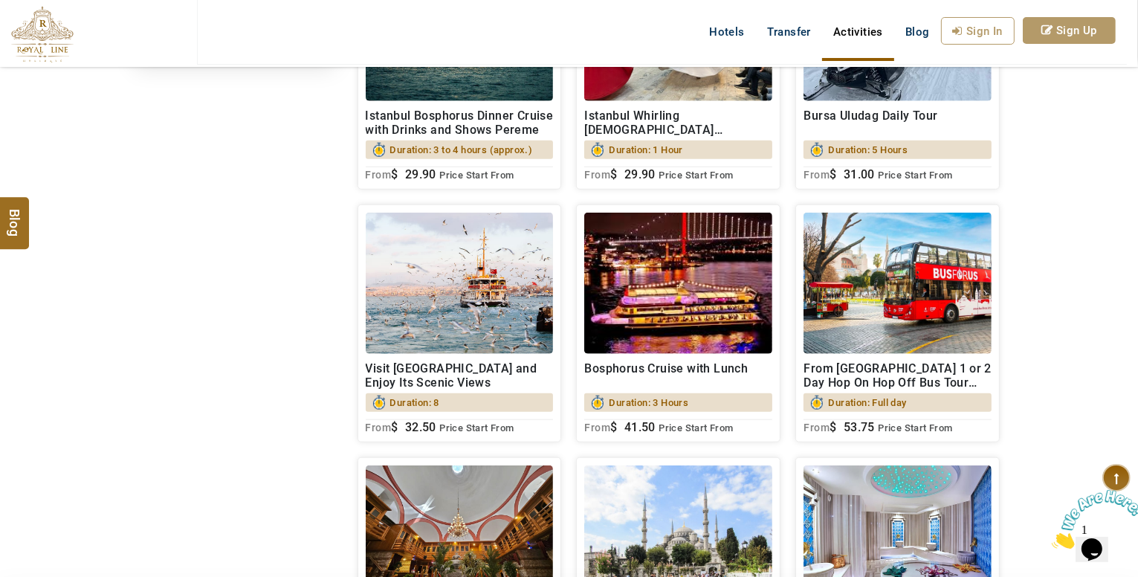
scroll to position [1486, 0]
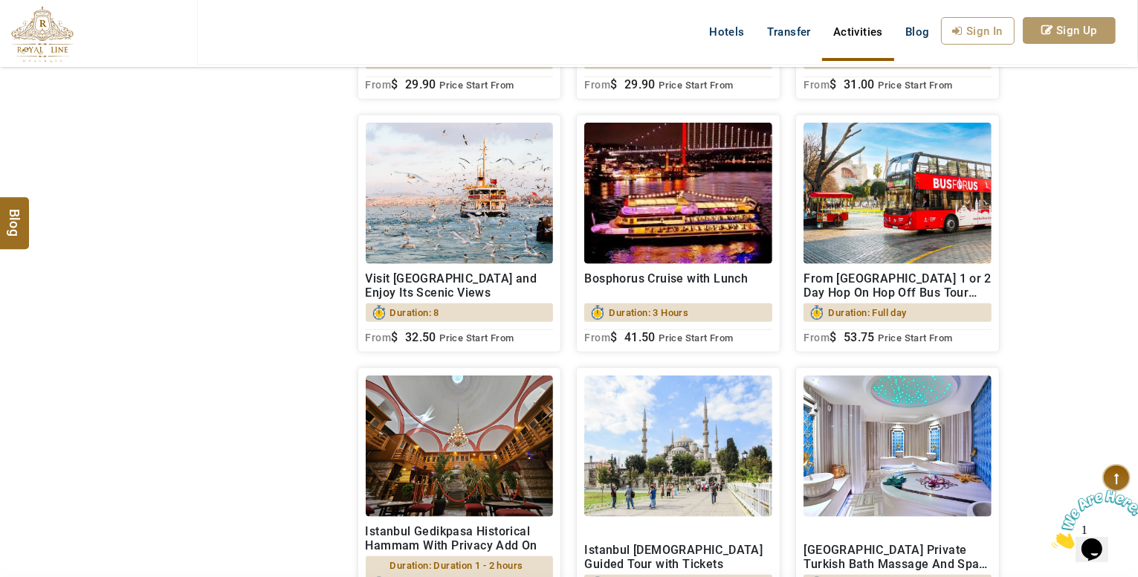
click at [435, 300] on h2 "Visit [GEOGRAPHIC_DATA] and Enjoy Its Scenic Views" at bounding box center [460, 285] width 188 height 28
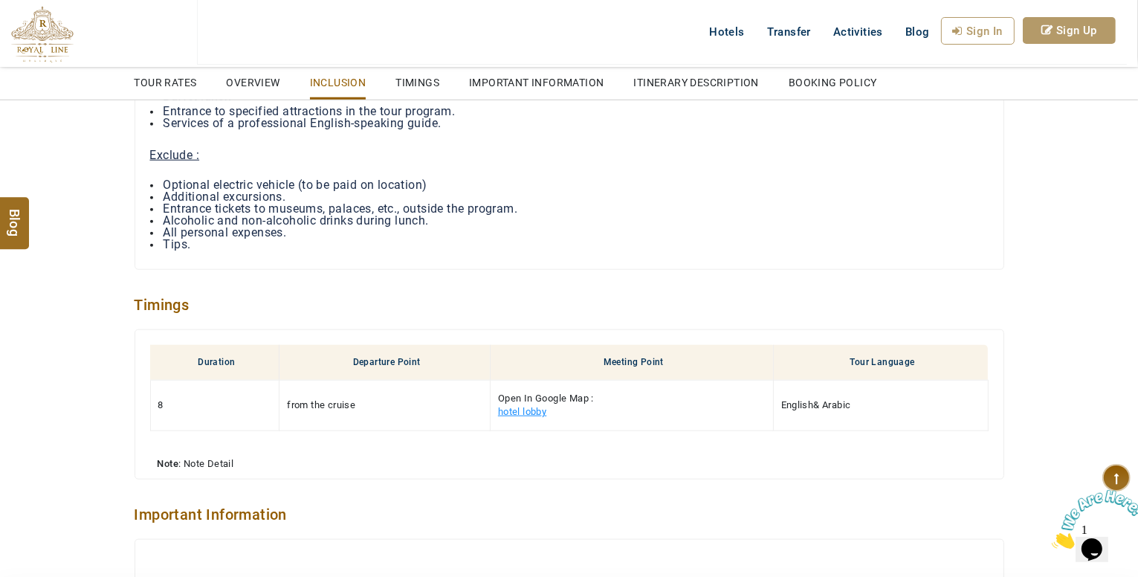
scroll to position [1488, 0]
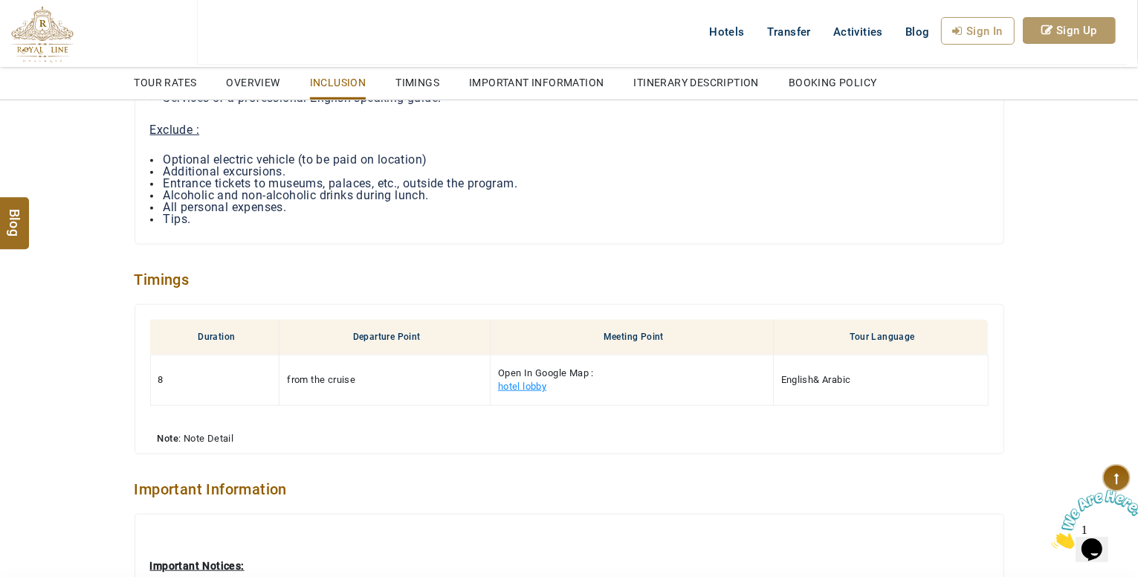
click at [529, 383] on u "hotel lobby" at bounding box center [522, 386] width 48 height 11
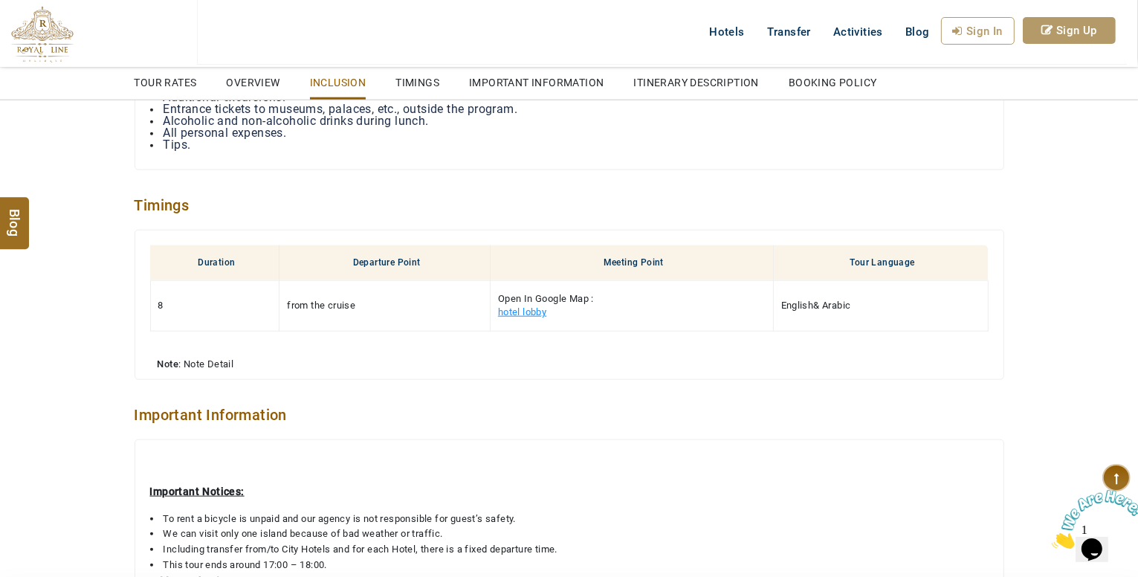
click at [548, 304] on td "Open In Google Map : hotel lobby" at bounding box center [631, 305] width 283 height 51
click at [523, 306] on u "hotel lobby" at bounding box center [522, 311] width 48 height 11
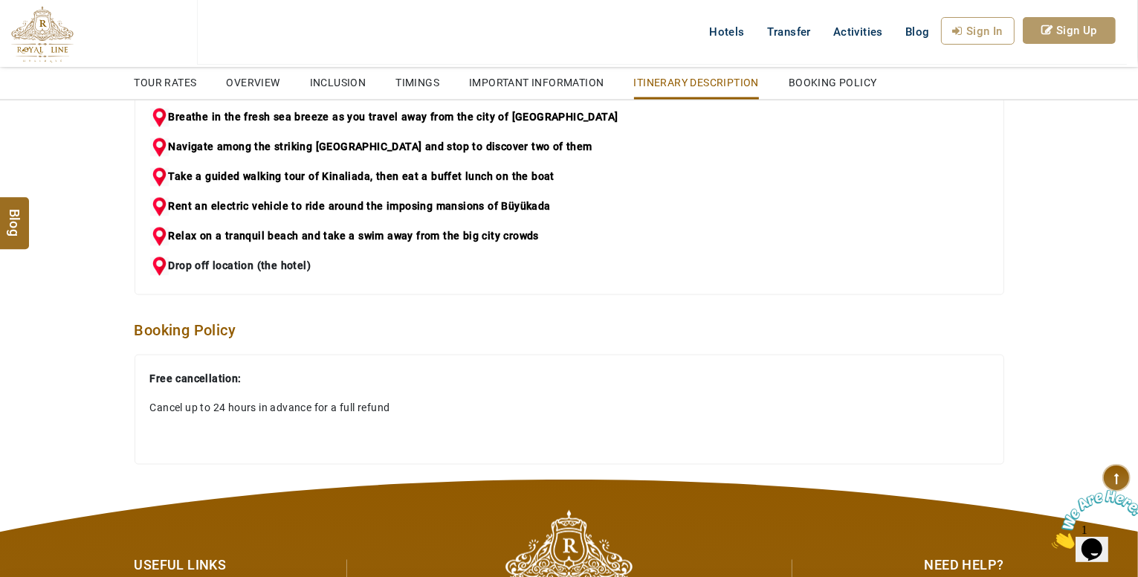
scroll to position [2305, 0]
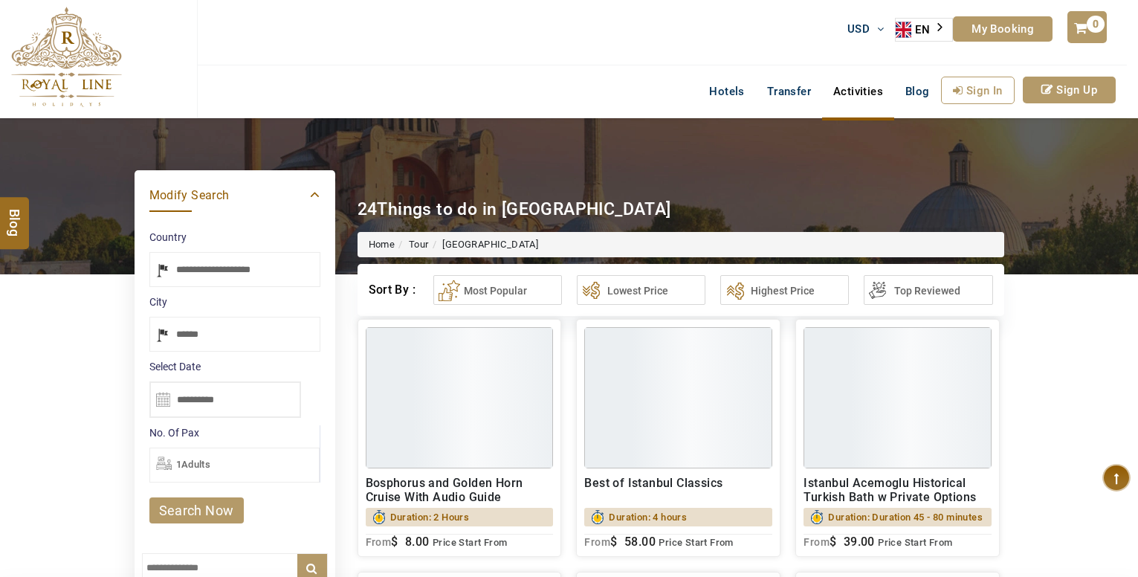
select select "*****"
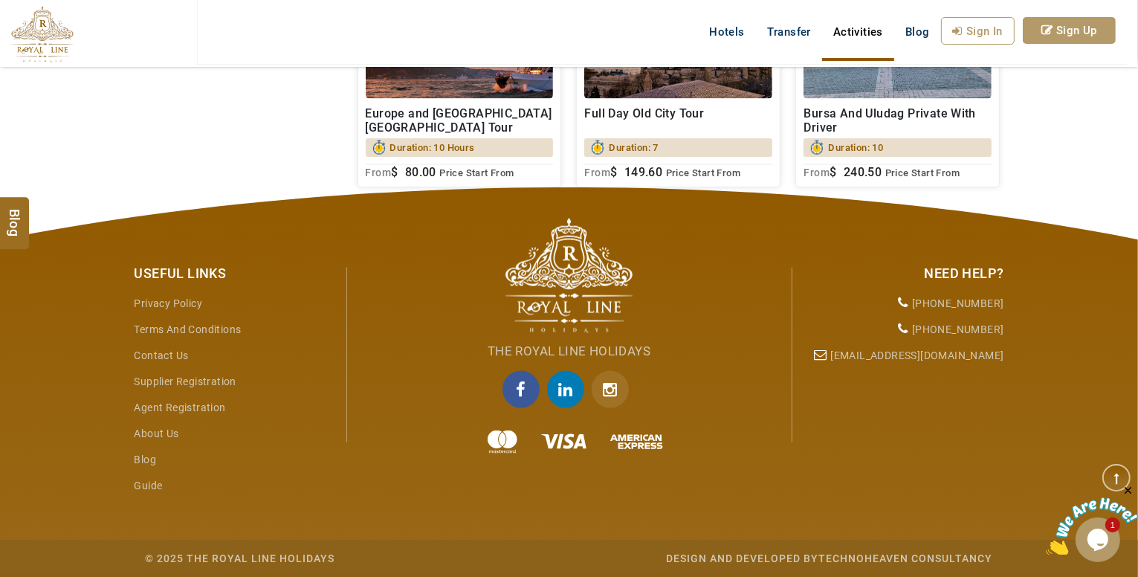
scroll to position [2212, 0]
click at [612, 393] on icon "Instagram" at bounding box center [610, 389] width 37 height 37
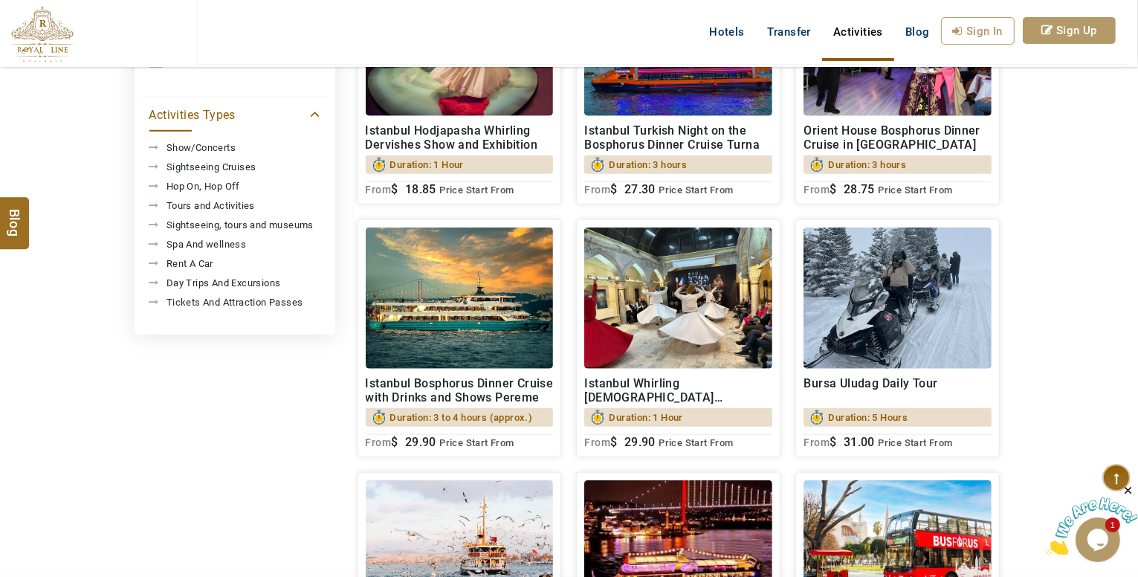
scroll to position [1246, 0]
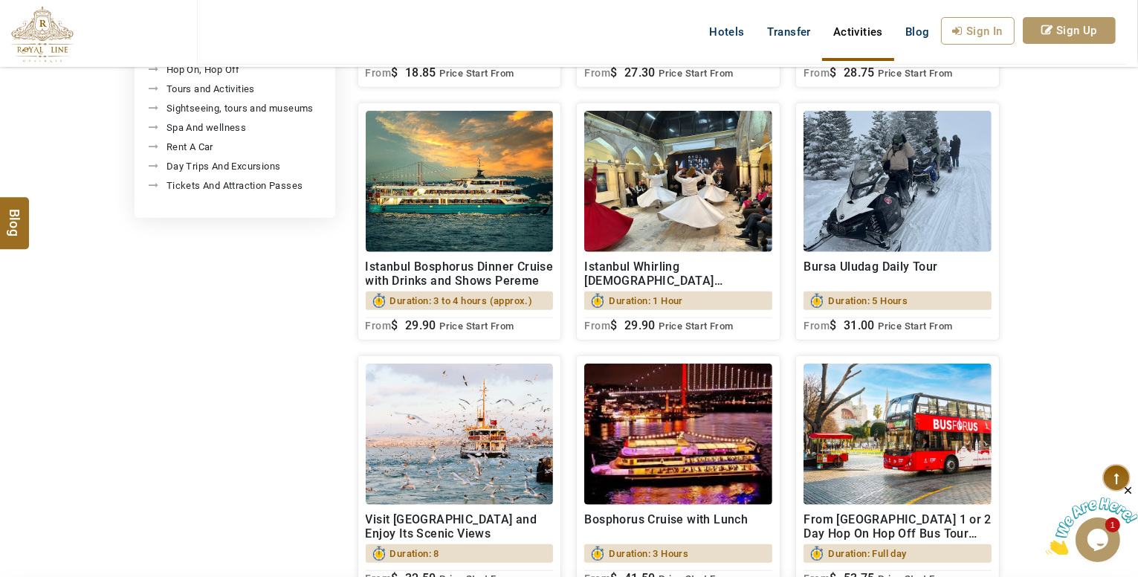
click at [649, 286] on h2 "Istanbul Whirling [DEMOGRAPHIC_DATA] Ceremony and Mevlevi Sema" at bounding box center [678, 273] width 188 height 28
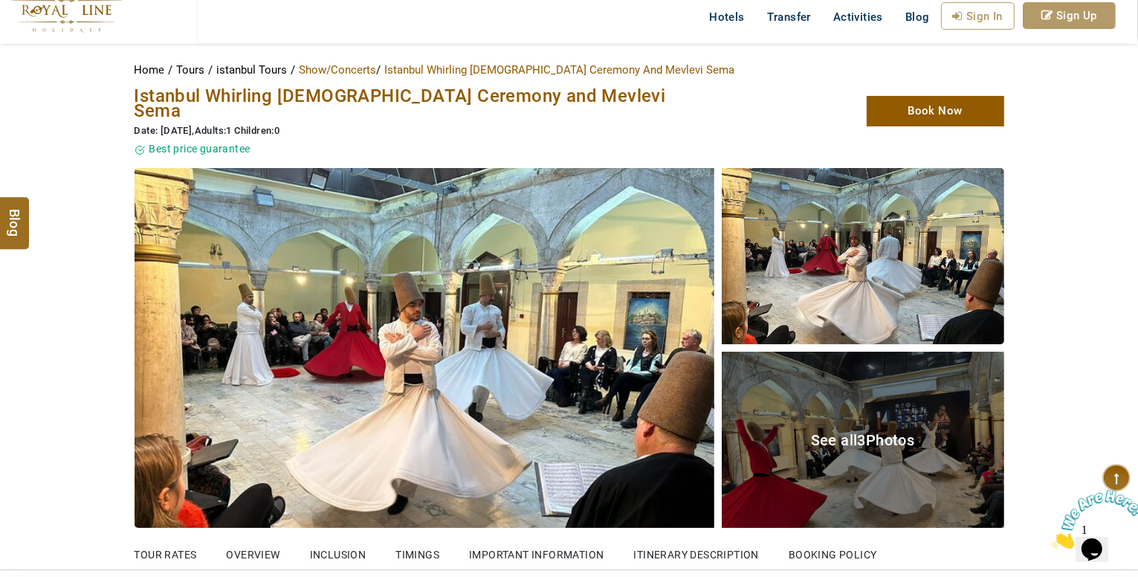
click at [899, 243] on img at bounding box center [863, 256] width 282 height 176
click at [870, 369] on div "See all 3 Photos" at bounding box center [863, 440] width 282 height 176
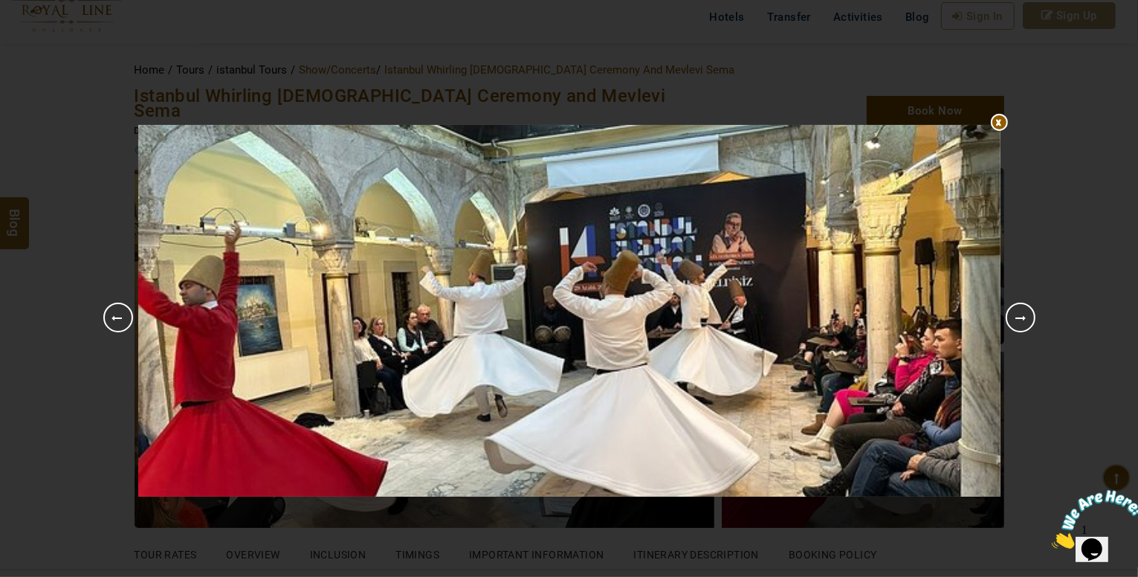
click at [999, 125] on div at bounding box center [569, 125] width 862 height 0
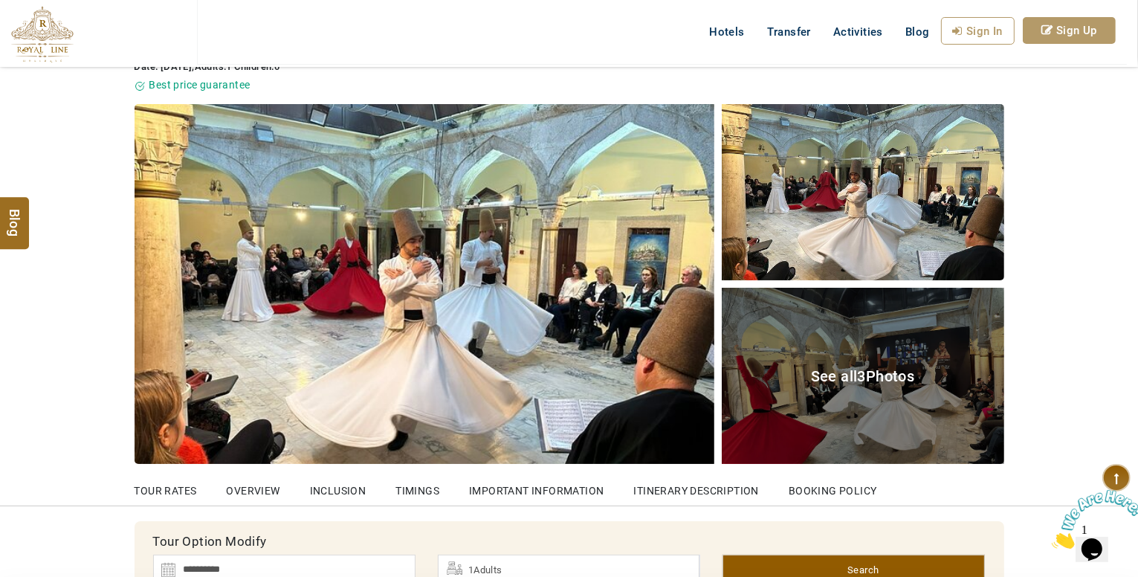
scroll to position [74, 0]
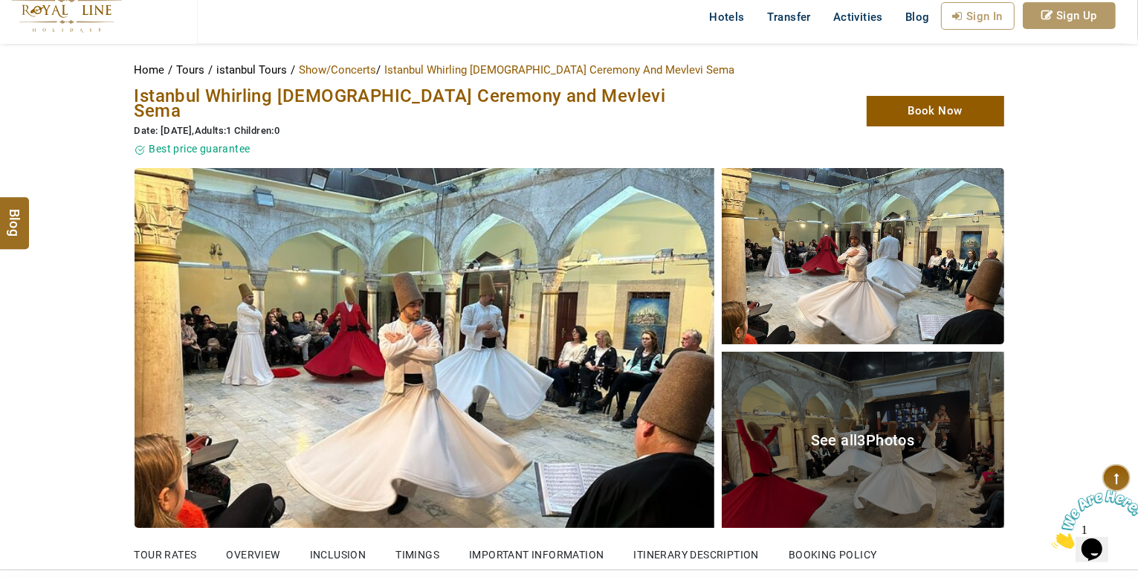
click at [856, 453] on div "See all 3 Photos" at bounding box center [863, 440] width 282 height 176
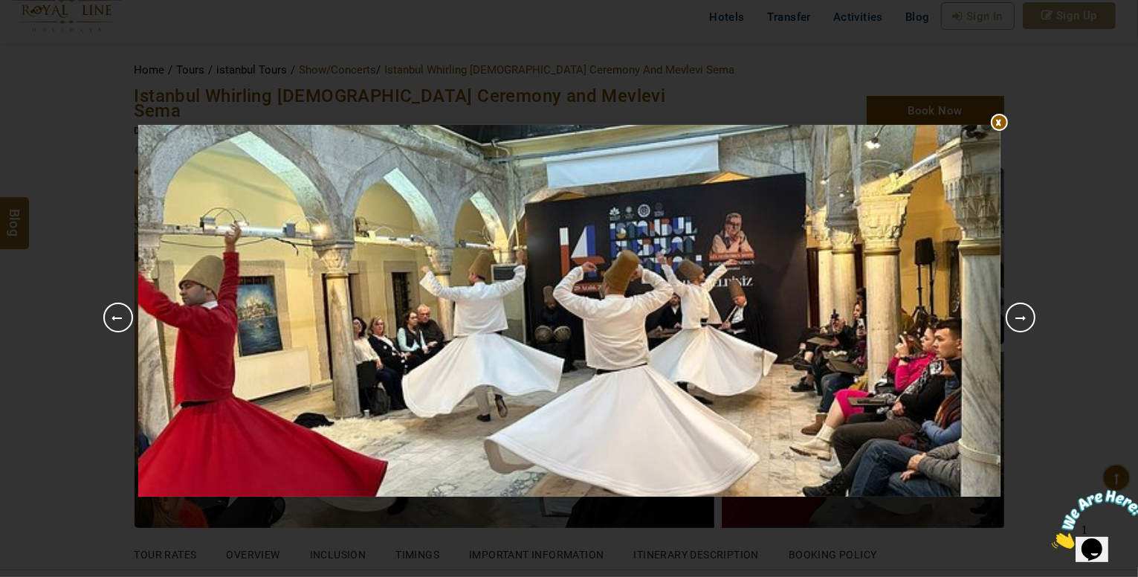
click at [998, 322] on img at bounding box center [569, 311] width 862 height 372
click at [1014, 322] on link "Next" at bounding box center [1021, 317] width 30 height 30
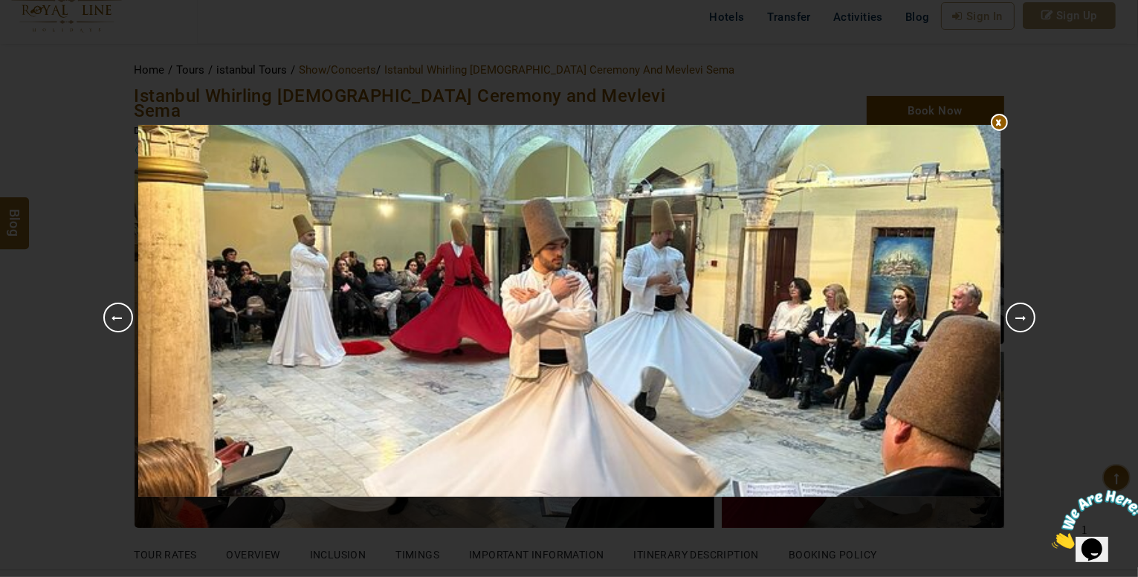
click at [1015, 319] on link "Next" at bounding box center [1021, 317] width 30 height 30
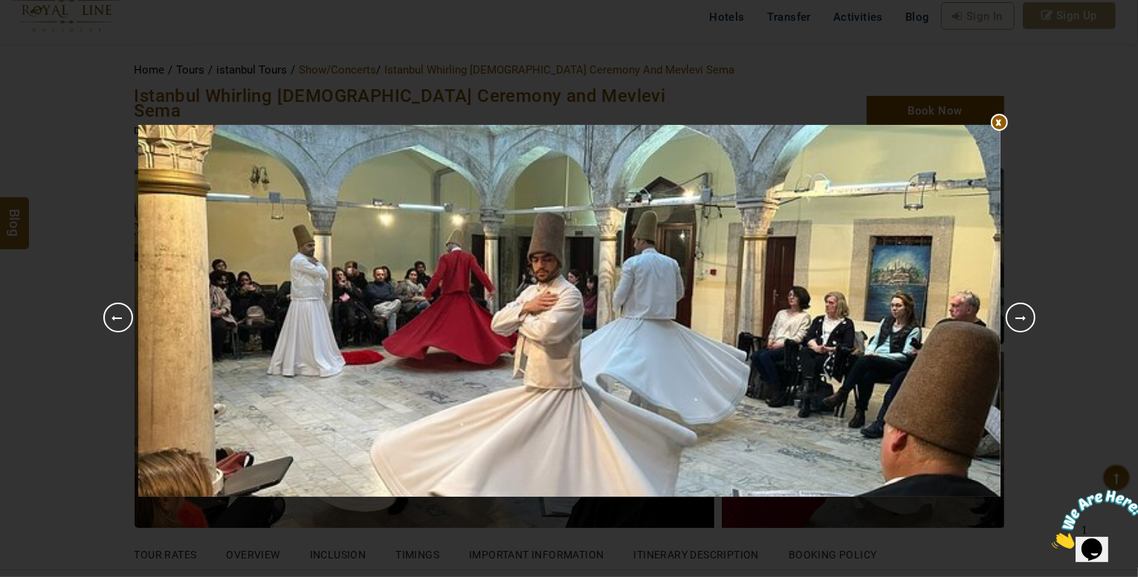
click at [1015, 319] on link "Next" at bounding box center [1021, 317] width 30 height 30
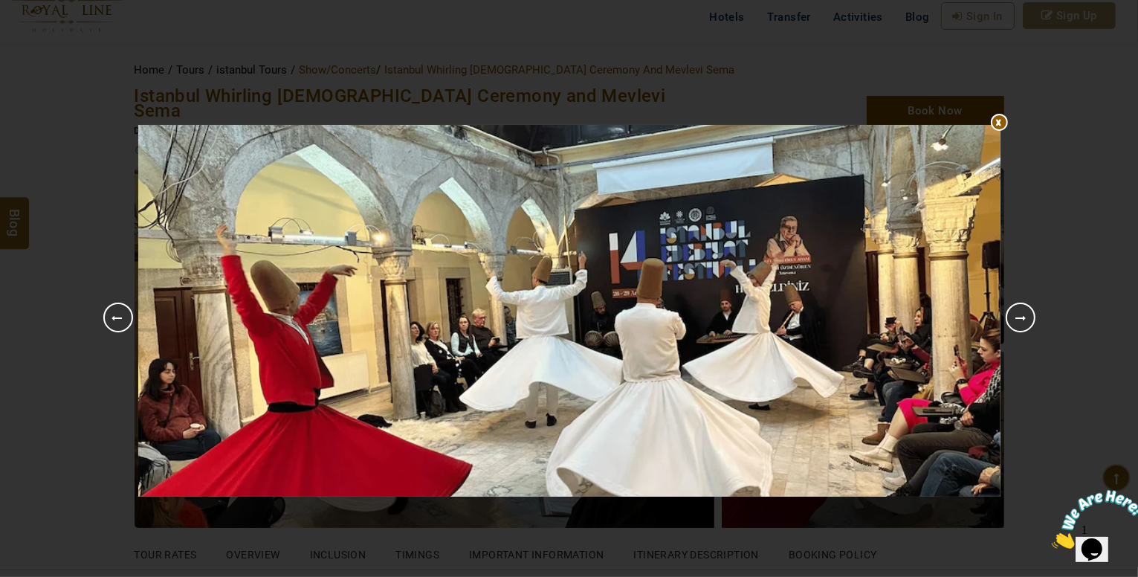
click at [1014, 316] on link "Next" at bounding box center [1021, 317] width 30 height 30
click at [1010, 314] on link "Next" at bounding box center [1021, 317] width 30 height 30
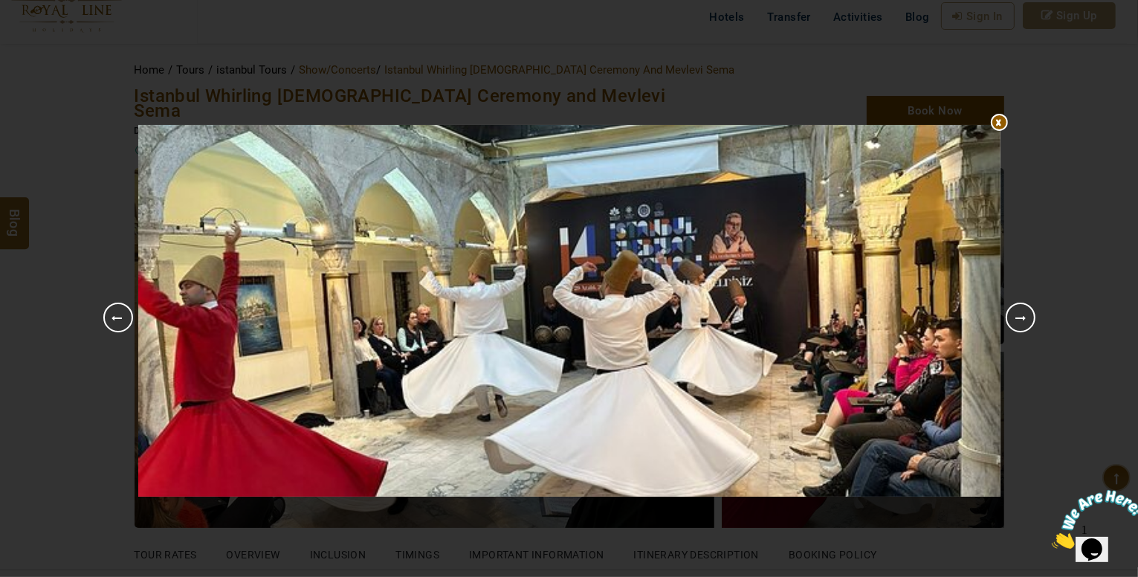
click at [1000, 125] on div at bounding box center [569, 125] width 862 height 0
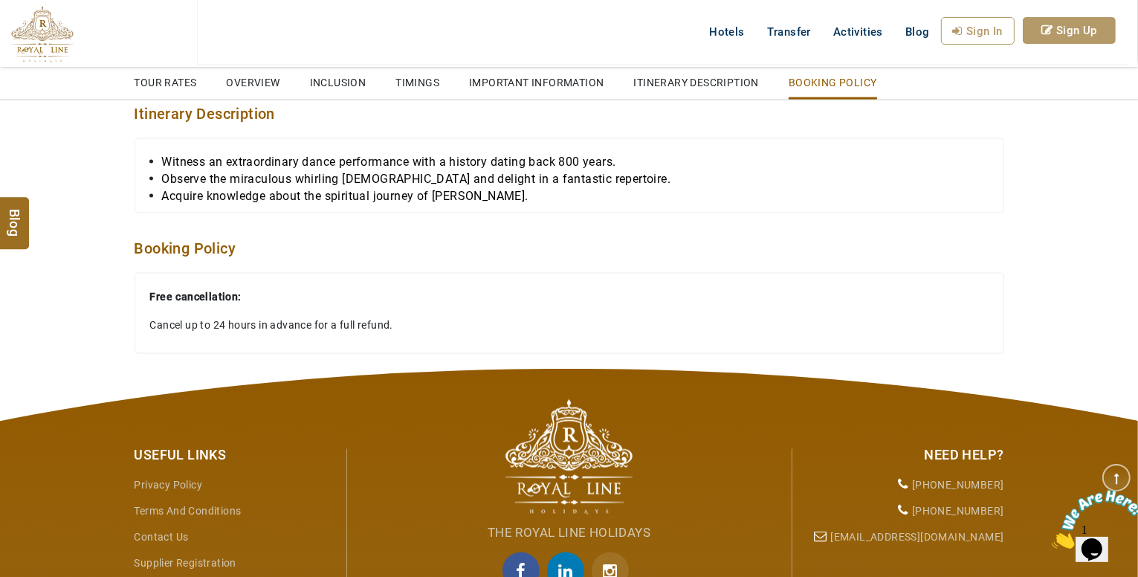
scroll to position [2231, 0]
